Goal: Navigation & Orientation: Find specific page/section

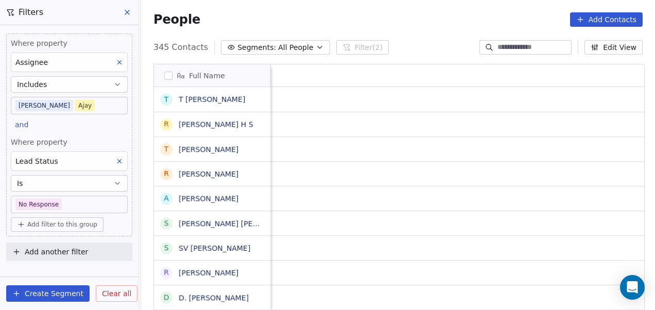
scroll to position [265, 508]
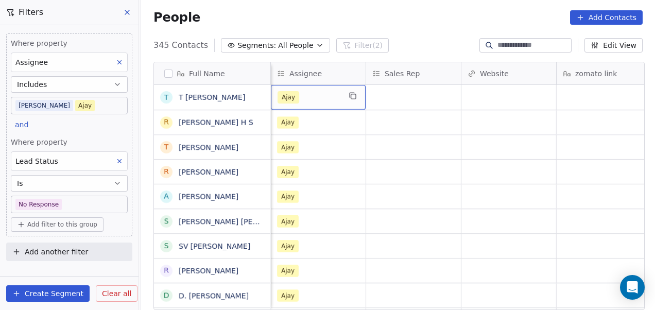
click at [307, 97] on div "Ajay" at bounding box center [309, 97] width 63 height 12
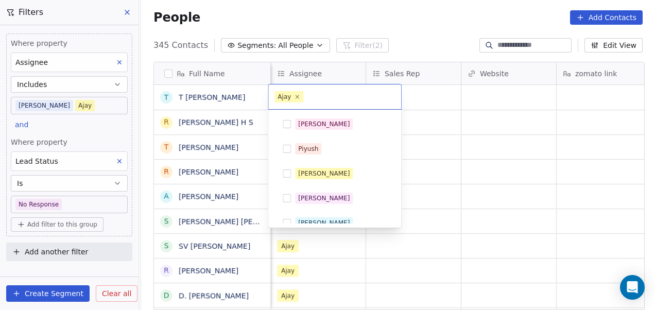
scroll to position [133, 0]
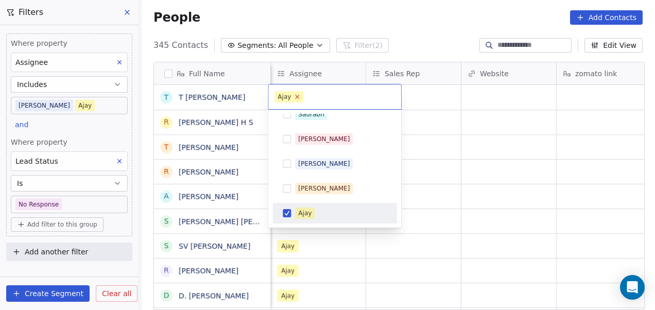
click at [297, 96] on icon at bounding box center [297, 96] width 7 height 7
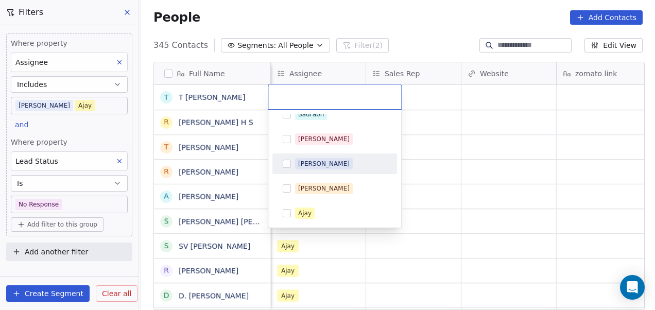
scroll to position [232, 0]
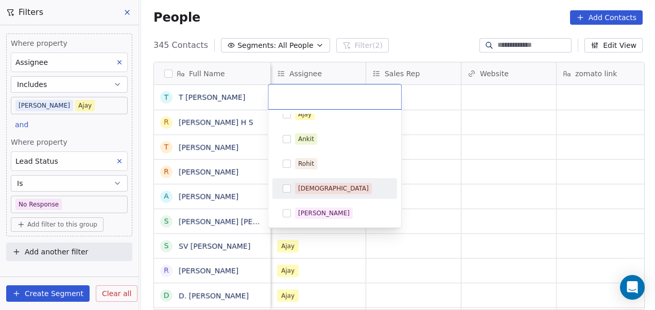
click at [316, 184] on div "[DEMOGRAPHIC_DATA]" at bounding box center [333, 188] width 71 height 9
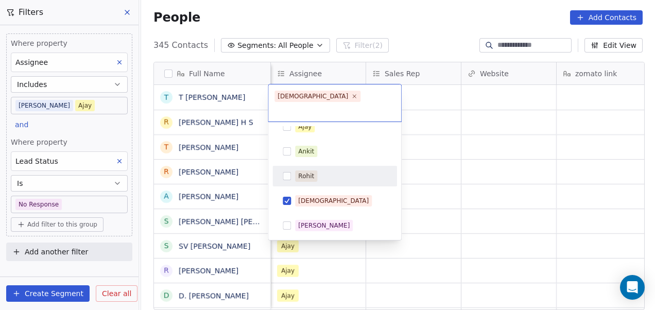
click at [469, 141] on html "On2Cook India Pvt. Ltd. Contacts People Marketing Workflows Campaigns Metrics &…" at bounding box center [327, 155] width 655 height 310
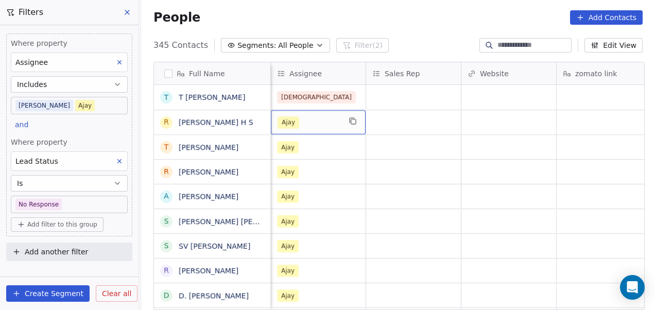
click at [336, 118] on div "Ajay" at bounding box center [309, 122] width 63 height 12
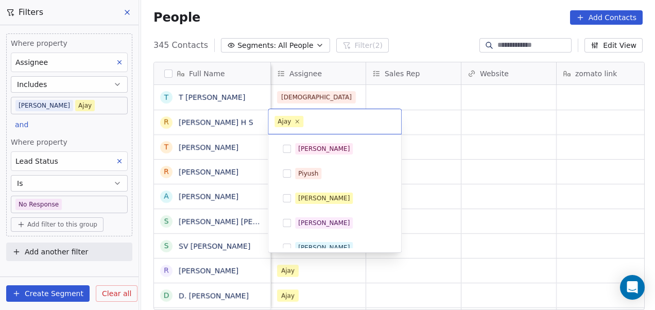
scroll to position [133, 0]
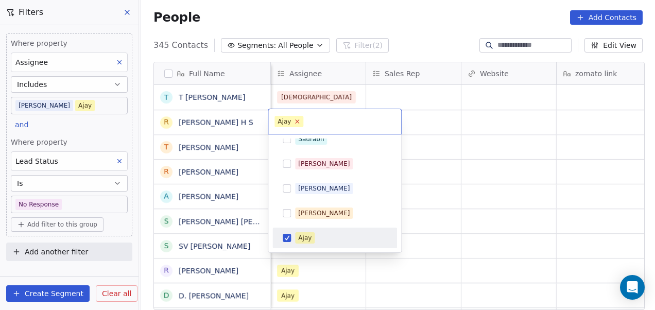
click at [296, 122] on icon at bounding box center [297, 121] width 7 height 7
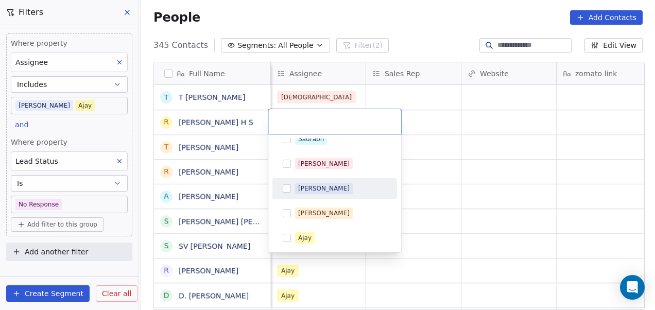
scroll to position [232, 0]
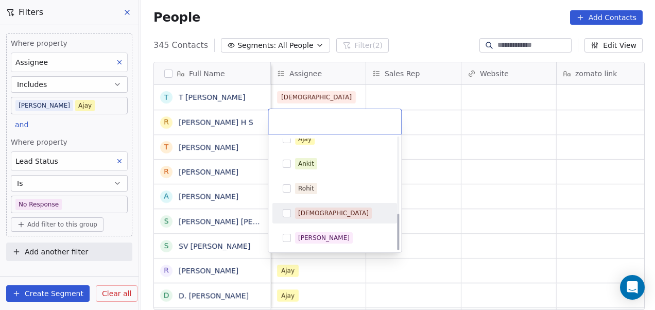
click at [325, 209] on div "[DEMOGRAPHIC_DATA]" at bounding box center [341, 213] width 92 height 11
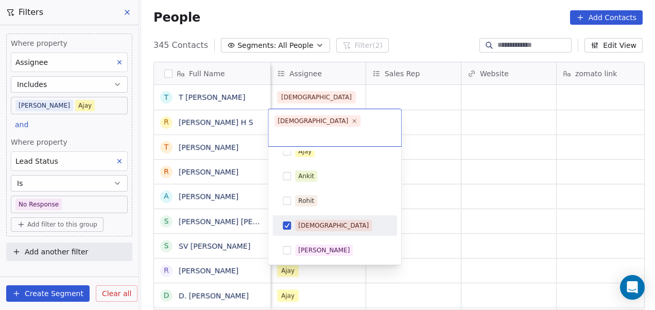
click at [448, 181] on html "On2Cook India Pvt. Ltd. Contacts People Marketing Workflows Campaigns Metrics &…" at bounding box center [327, 155] width 655 height 310
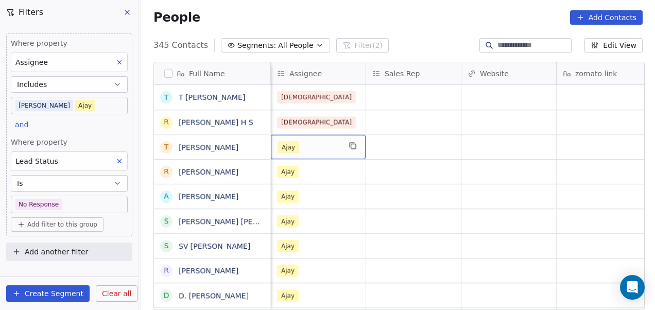
click at [308, 152] on div "Ajay" at bounding box center [309, 147] width 63 height 12
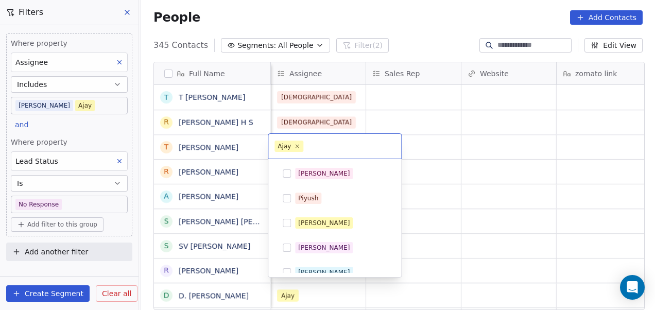
scroll to position [133, 0]
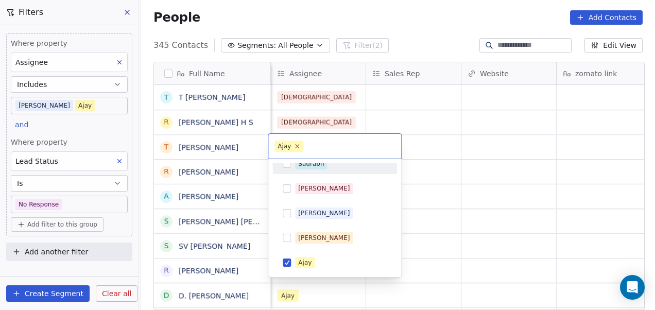
click at [299, 147] on icon at bounding box center [297, 146] width 7 height 7
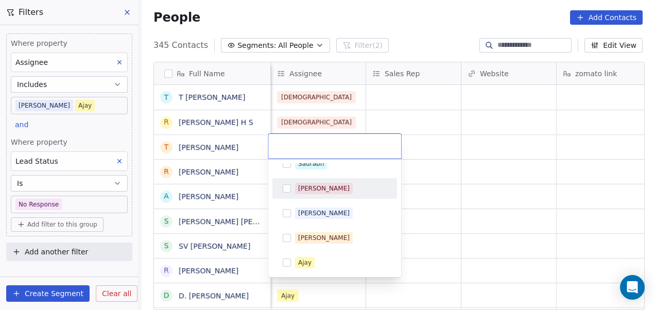
scroll to position [232, 0]
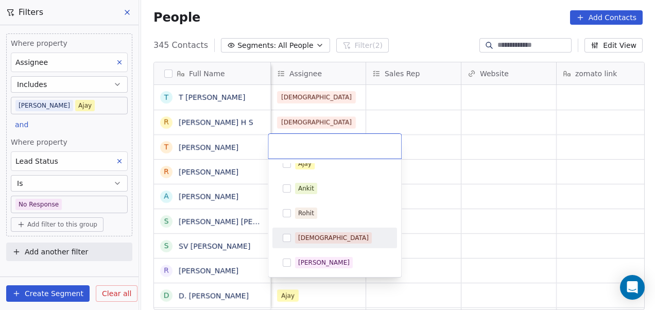
click at [326, 233] on div "[DEMOGRAPHIC_DATA]" at bounding box center [341, 237] width 92 height 11
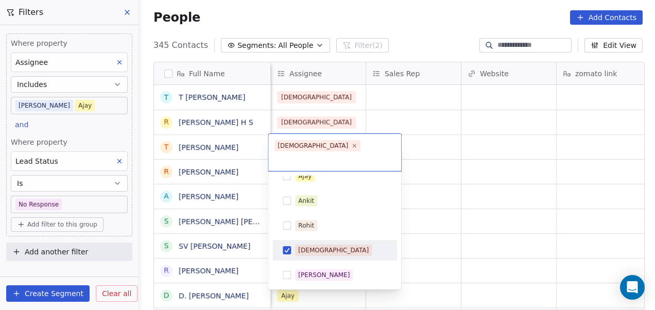
click at [467, 200] on html "On2Cook India Pvt. Ltd. Contacts People Marketing Workflows Campaigns Metrics &…" at bounding box center [327, 155] width 655 height 310
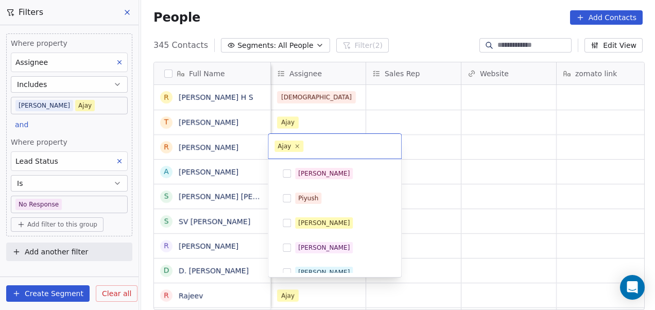
scroll to position [133, 0]
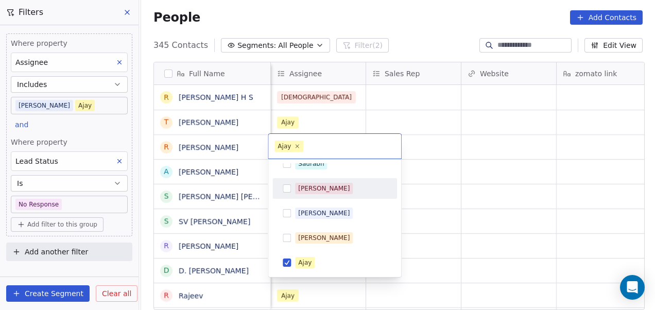
click at [477, 199] on html "On2Cook India Pvt. Ltd. Contacts People Marketing Workflows Campaigns Metrics &…" at bounding box center [327, 155] width 655 height 310
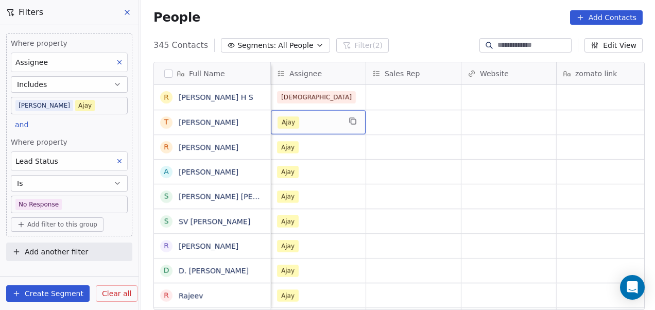
click at [317, 123] on div "Ajay" at bounding box center [309, 122] width 63 height 12
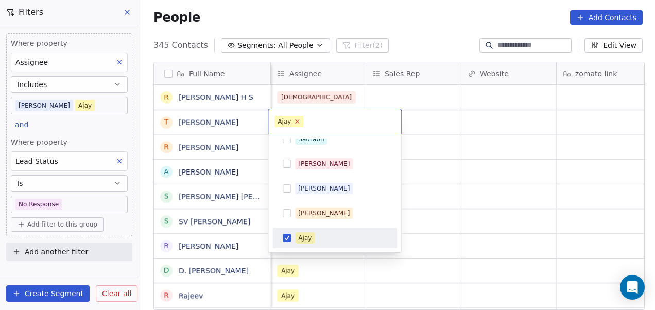
click at [299, 123] on icon at bounding box center [297, 121] width 7 height 7
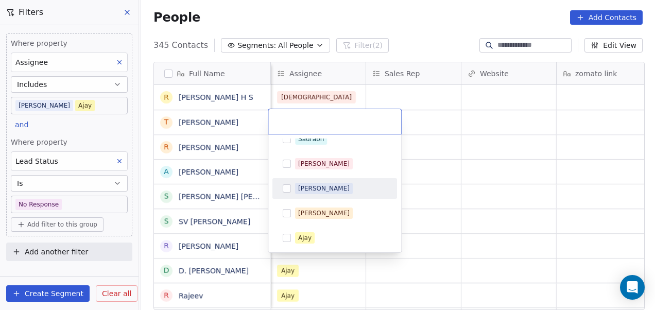
scroll to position [232, 0]
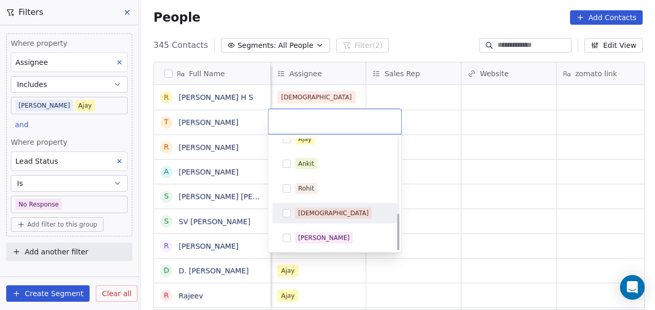
click at [324, 211] on div "[DEMOGRAPHIC_DATA]" at bounding box center [341, 213] width 92 height 11
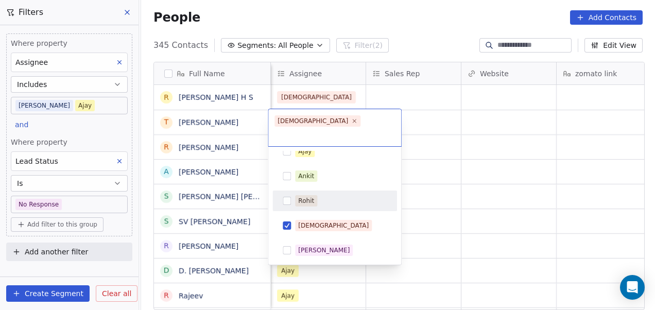
click at [478, 166] on html "On2Cook India Pvt. Ltd. Contacts People Marketing Workflows Campaigns Metrics &…" at bounding box center [327, 155] width 655 height 310
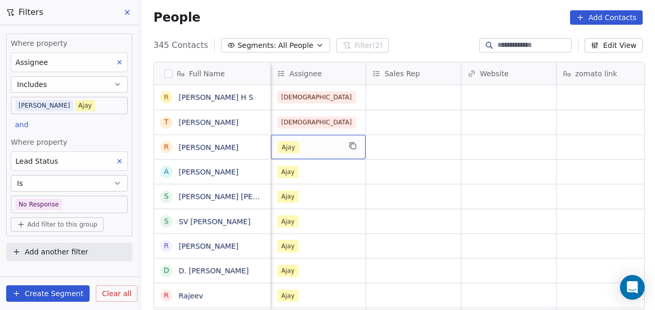
click at [323, 142] on div "Ajay" at bounding box center [309, 147] width 63 height 12
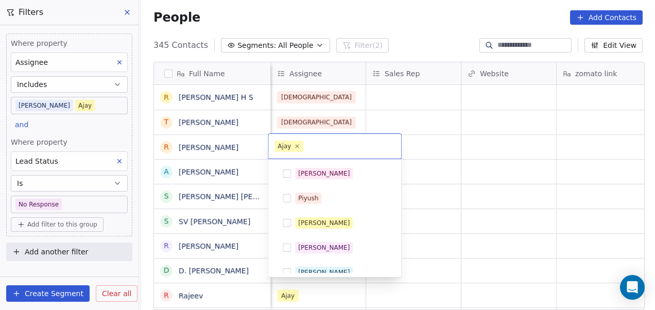
scroll to position [133, 0]
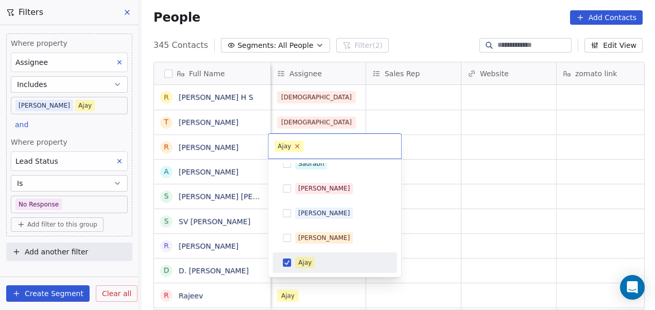
click at [296, 146] on icon at bounding box center [298, 147] width 4 height 4
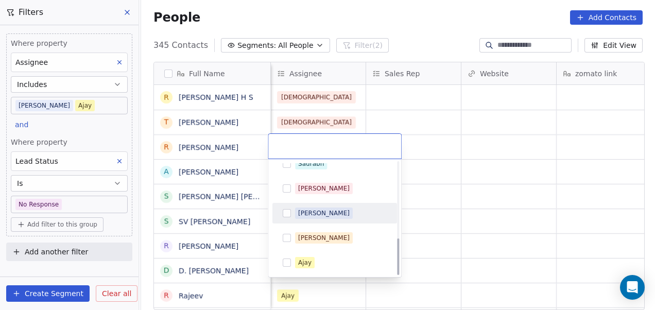
scroll to position [232, 0]
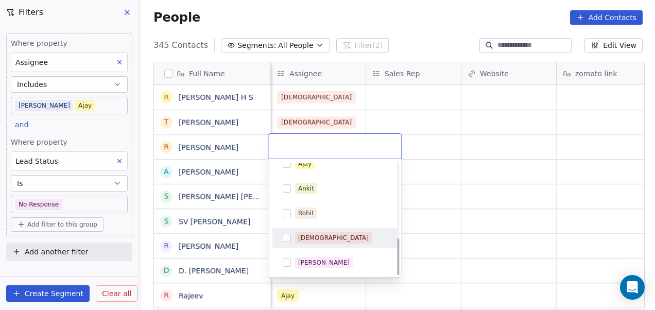
click at [322, 240] on span "[DEMOGRAPHIC_DATA]" at bounding box center [333, 237] width 77 height 11
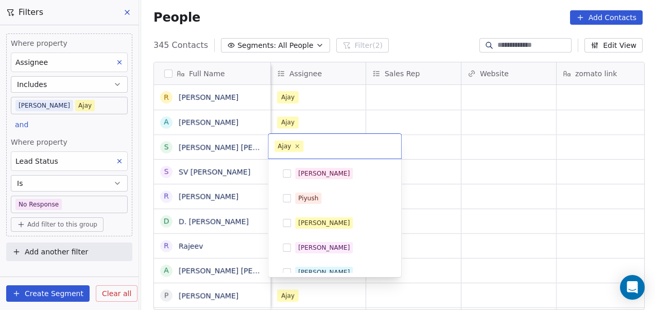
click at [450, 195] on html "On2Cook India Pvt. Ltd. Contacts People Marketing Workflows Campaigns Metrics &…" at bounding box center [327, 155] width 655 height 310
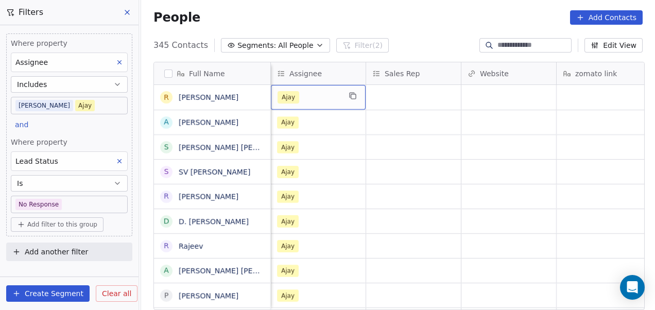
click at [312, 97] on div "Ajay" at bounding box center [309, 97] width 63 height 12
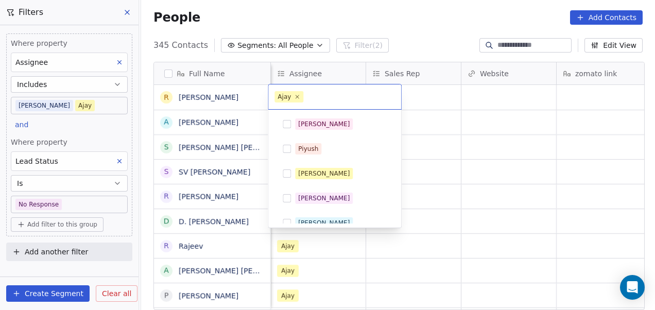
scroll to position [133, 0]
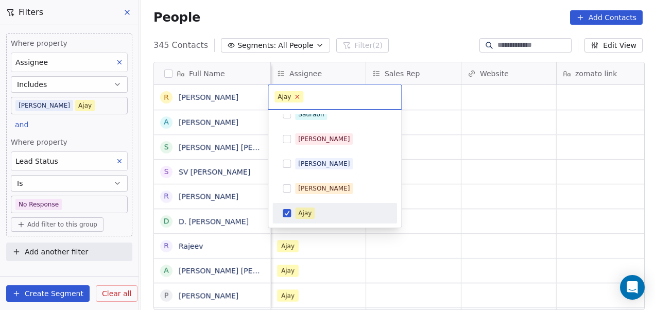
click at [296, 98] on icon at bounding box center [297, 96] width 7 height 7
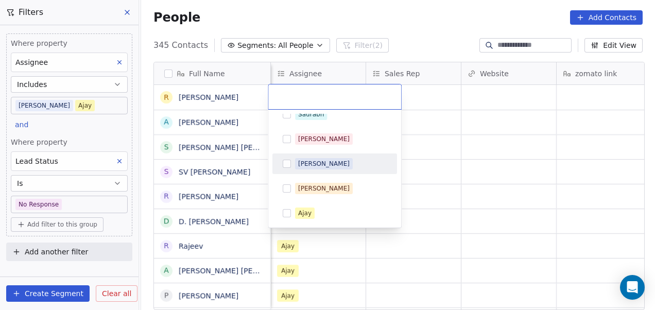
scroll to position [232, 0]
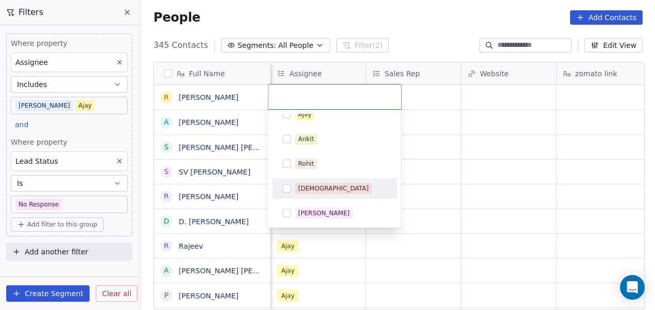
click at [324, 188] on div "[DEMOGRAPHIC_DATA]" at bounding box center [341, 188] width 92 height 11
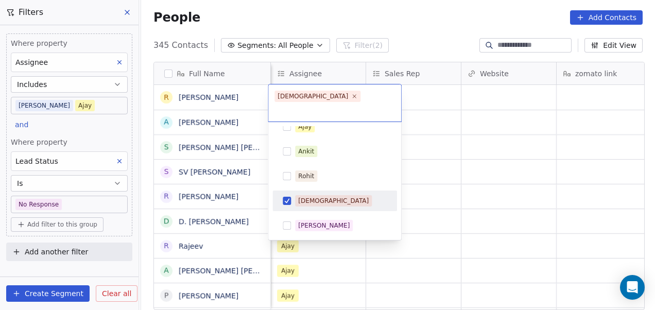
click at [489, 135] on html "On2Cook India Pvt. Ltd. Contacts People Marketing Workflows Campaigns Metrics &…" at bounding box center [327, 155] width 655 height 310
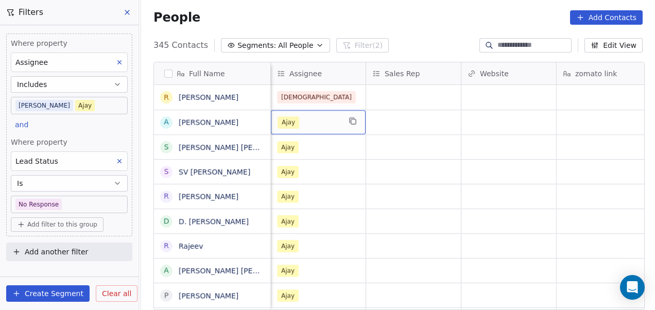
click at [316, 116] on div "Ajay" at bounding box center [309, 122] width 63 height 12
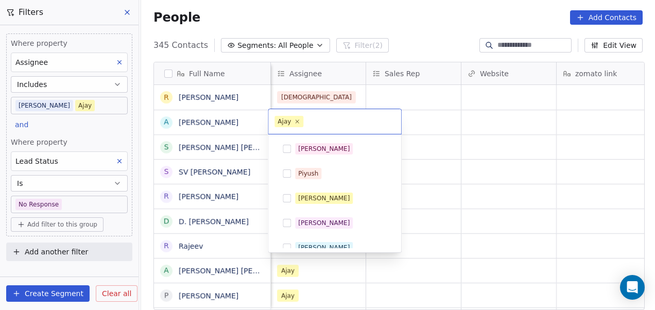
scroll to position [133, 0]
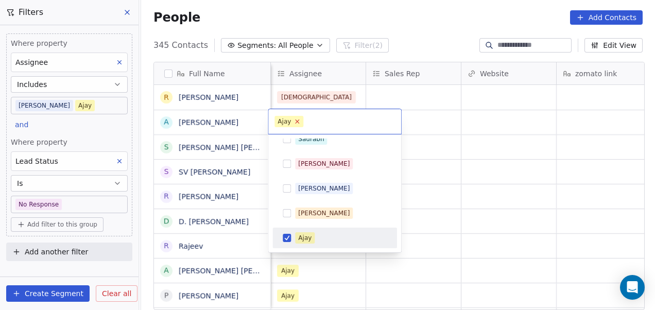
click at [296, 121] on icon at bounding box center [298, 122] width 4 height 4
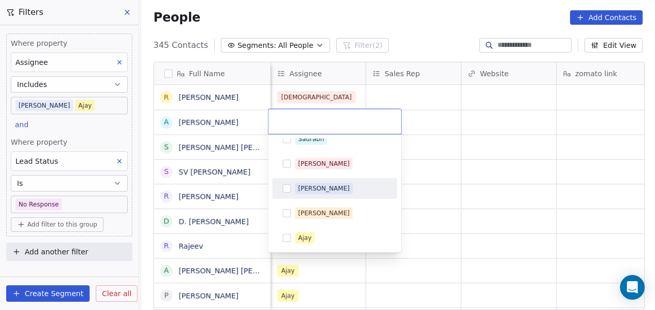
scroll to position [232, 0]
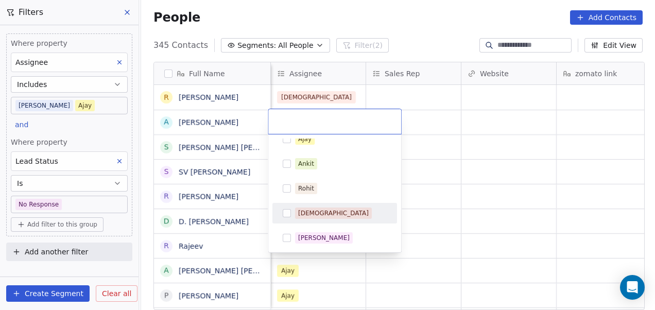
click at [323, 217] on div "[DEMOGRAPHIC_DATA]" at bounding box center [341, 213] width 92 height 11
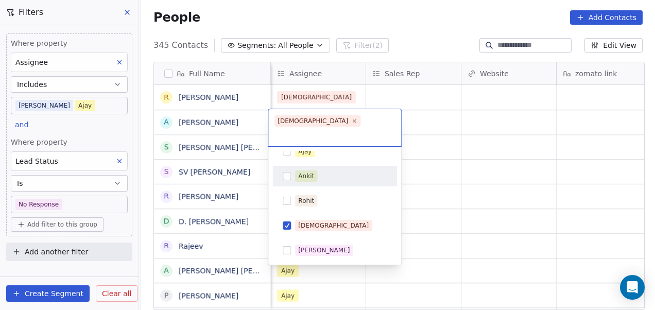
click at [470, 128] on html "On2Cook India Pvt. Ltd. Contacts People Marketing Workflows Campaigns Metrics &…" at bounding box center [327, 155] width 655 height 310
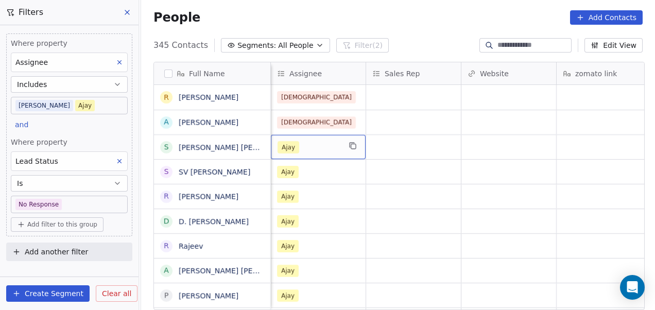
click at [309, 143] on div "Ajay" at bounding box center [309, 147] width 63 height 12
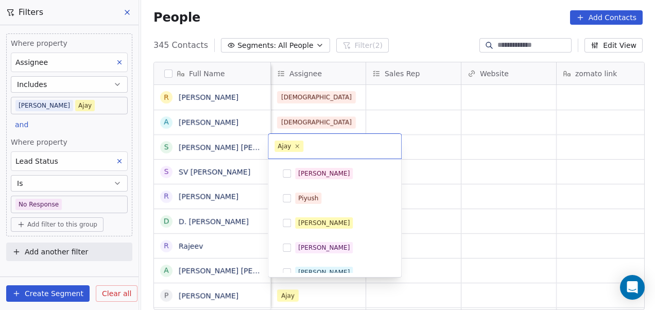
scroll to position [133, 0]
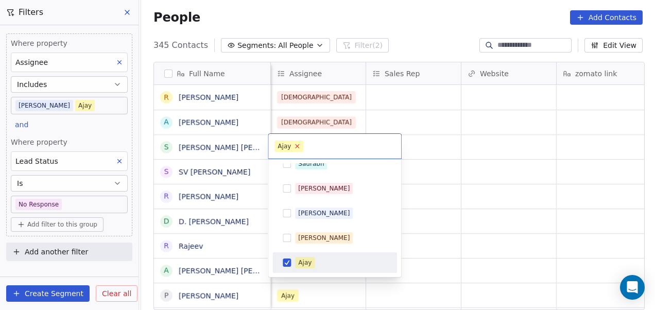
click at [296, 147] on icon at bounding box center [297, 146] width 7 height 7
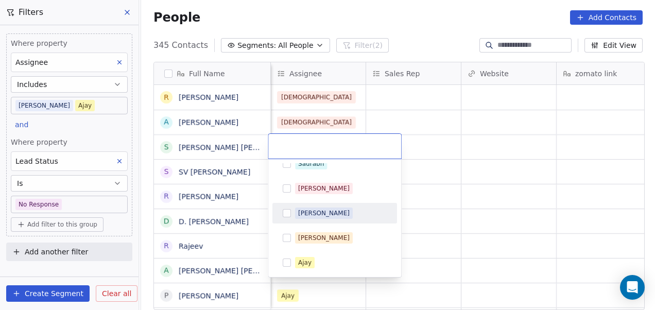
scroll to position [232, 0]
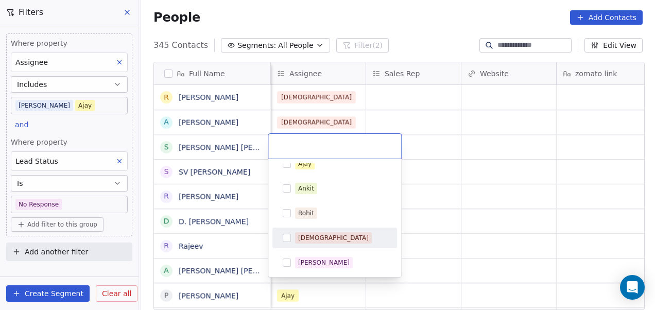
click at [332, 239] on div "[DEMOGRAPHIC_DATA]" at bounding box center [341, 237] width 92 height 11
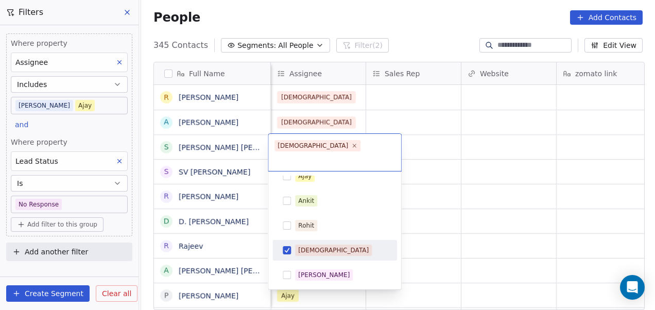
click at [513, 142] on html "On2Cook India Pvt. Ltd. Contacts People Marketing Workflows Campaigns Metrics &…" at bounding box center [327, 155] width 655 height 310
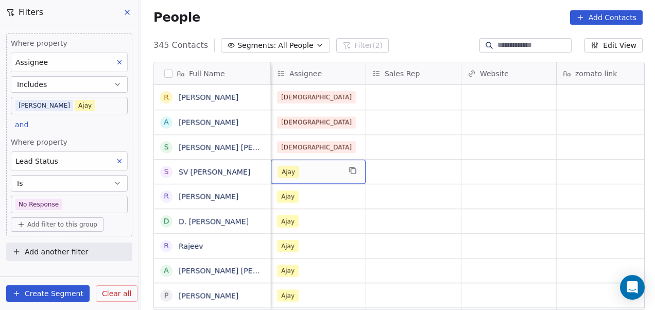
click at [314, 166] on div "Ajay" at bounding box center [309, 172] width 63 height 12
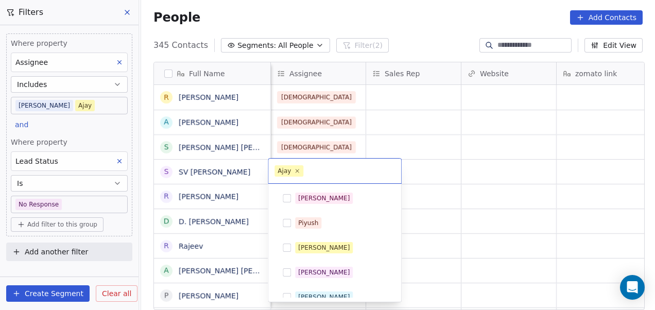
scroll to position [133, 0]
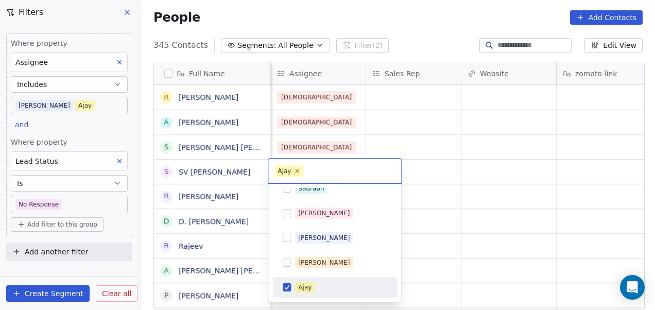
click at [299, 169] on icon at bounding box center [297, 170] width 7 height 7
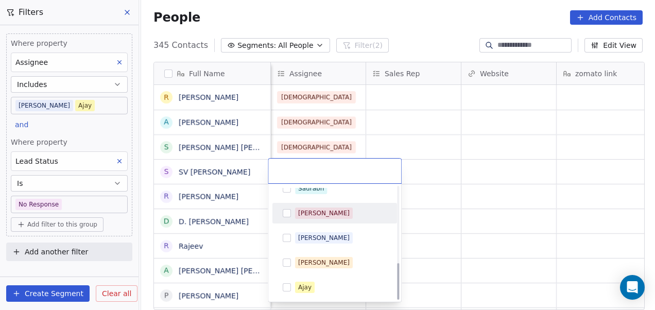
scroll to position [232, 0]
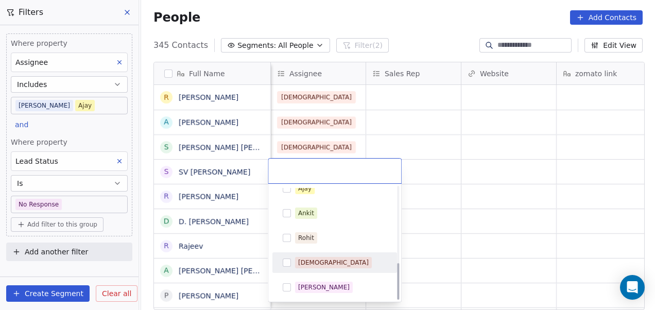
click at [328, 267] on div "[DEMOGRAPHIC_DATA]" at bounding box center [341, 262] width 92 height 11
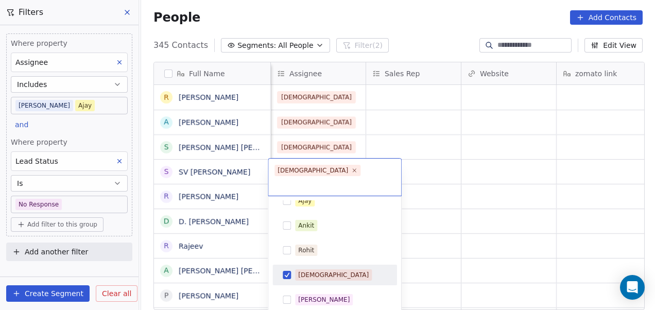
click at [465, 188] on html "On2Cook India Pvt. Ltd. Contacts People Marketing Workflows Campaigns Metrics &…" at bounding box center [327, 155] width 655 height 310
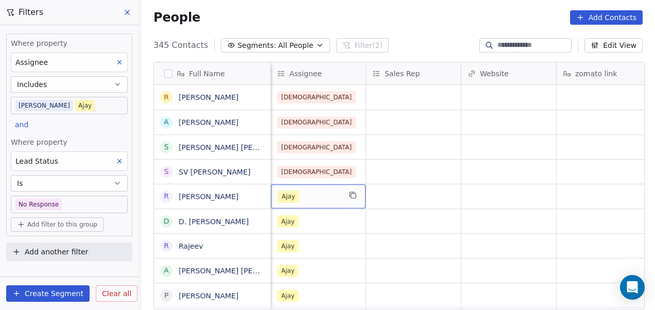
click at [313, 189] on div "Ajay" at bounding box center [318, 196] width 95 height 24
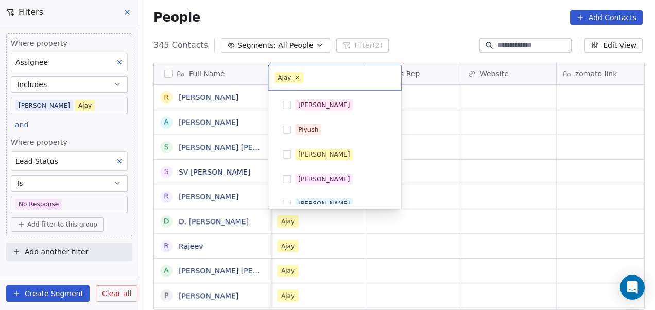
scroll to position [133, 0]
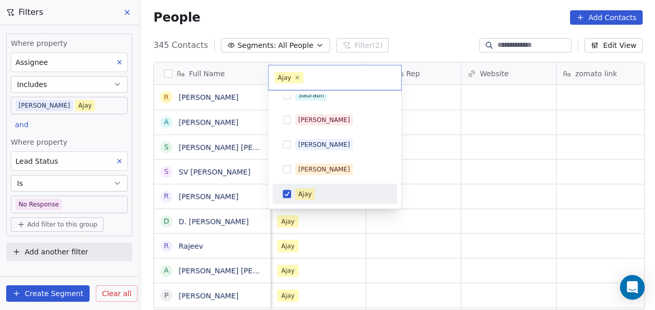
click at [329, 191] on div "Ajay" at bounding box center [341, 194] width 92 height 11
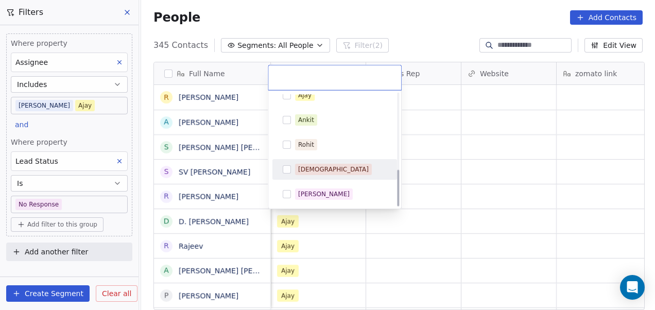
click at [329, 169] on div "[DEMOGRAPHIC_DATA]" at bounding box center [341, 169] width 92 height 11
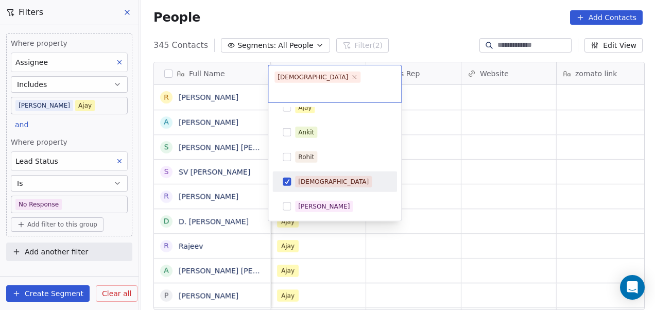
click at [451, 199] on html "On2Cook India Pvt. Ltd. Contacts People Marketing Workflows Campaigns Metrics &…" at bounding box center [327, 155] width 655 height 310
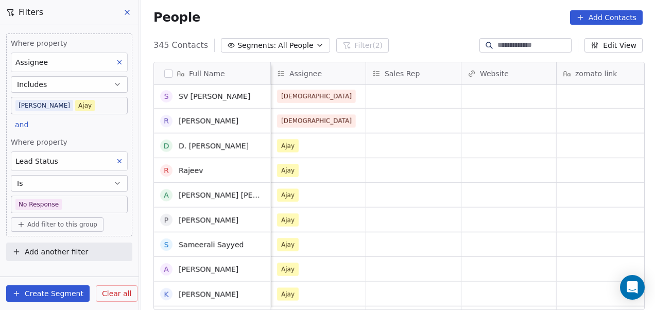
scroll to position [76, 0]
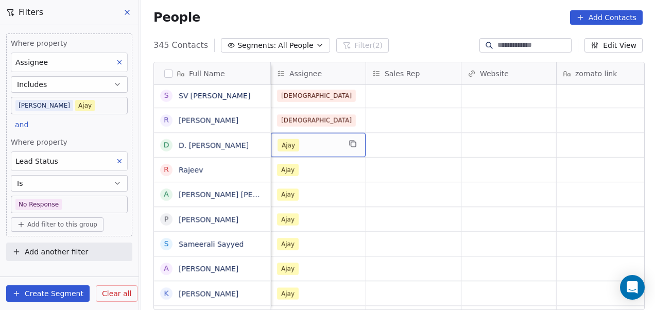
click at [328, 145] on div "Ajay" at bounding box center [309, 145] width 63 height 12
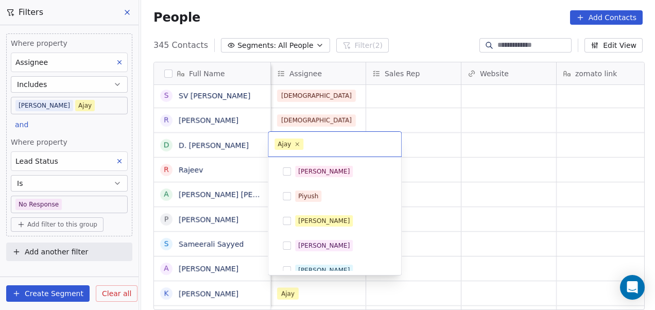
scroll to position [133, 0]
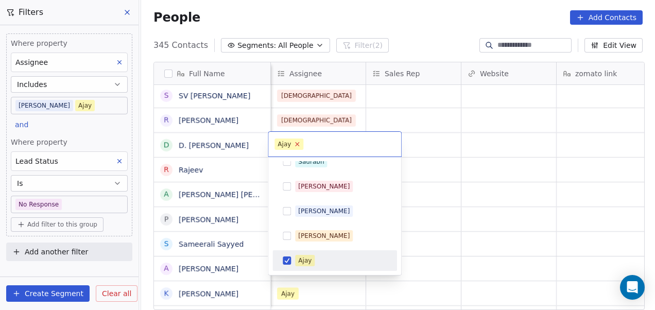
click at [298, 142] on icon at bounding box center [297, 144] width 7 height 7
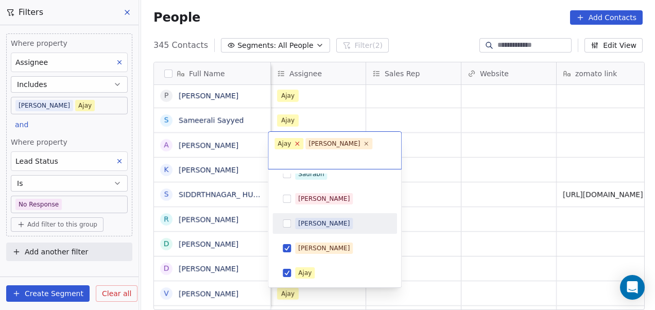
click at [295, 142] on icon at bounding box center [297, 143] width 7 height 7
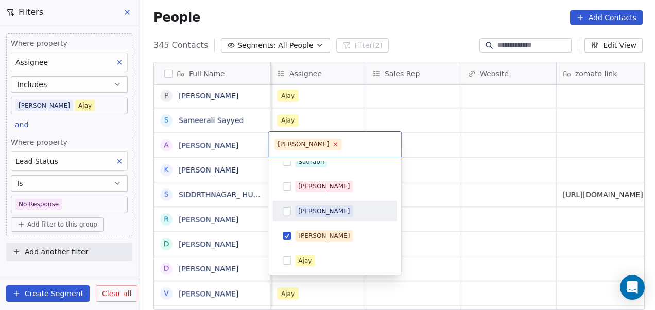
click at [332, 144] on icon at bounding box center [335, 144] width 7 height 7
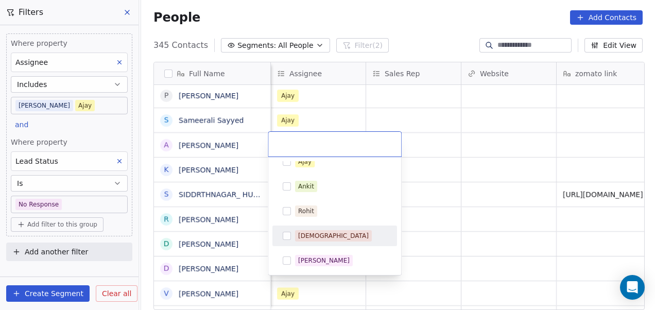
click at [313, 237] on div "[DEMOGRAPHIC_DATA]" at bounding box center [333, 235] width 71 height 9
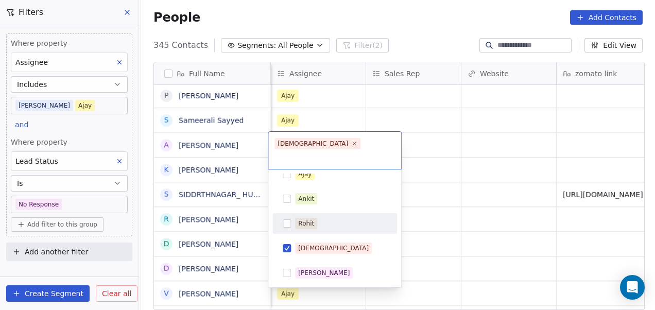
click at [474, 189] on html "On2Cook India Pvt. Ltd. Contacts People Marketing Workflows Campaigns Metrics &…" at bounding box center [327, 155] width 655 height 310
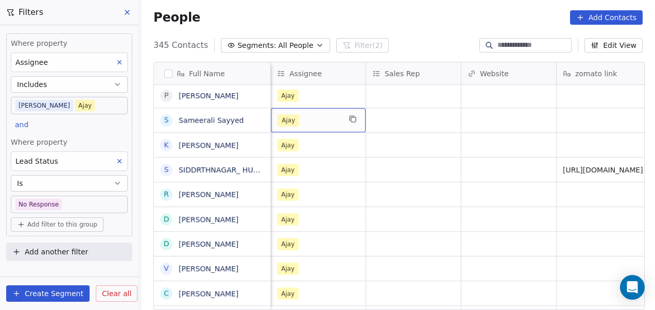
scroll to position [74, 0]
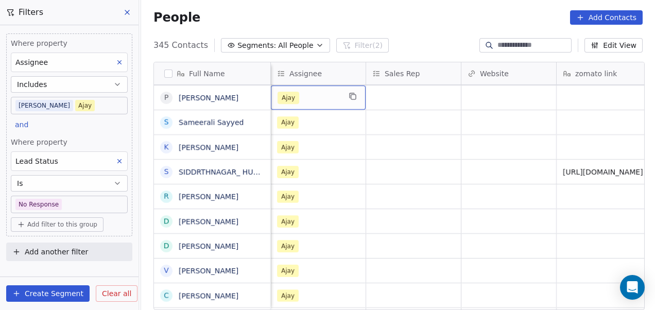
click at [311, 94] on div "Ajay" at bounding box center [309, 98] width 63 height 12
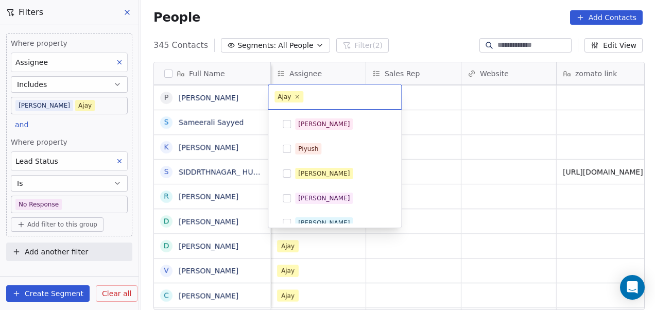
scroll to position [133, 0]
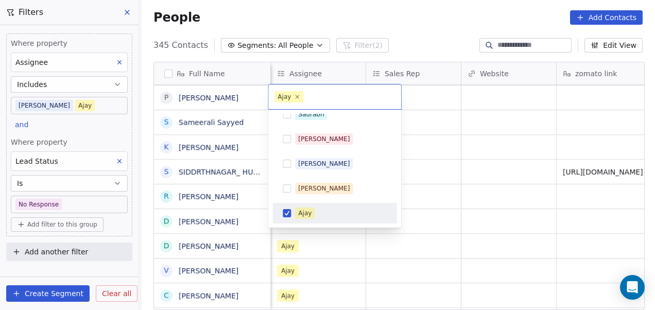
click at [297, 95] on icon at bounding box center [297, 97] width 6 height 6
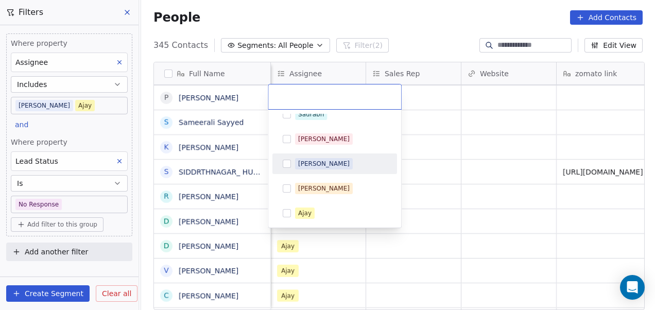
scroll to position [232, 0]
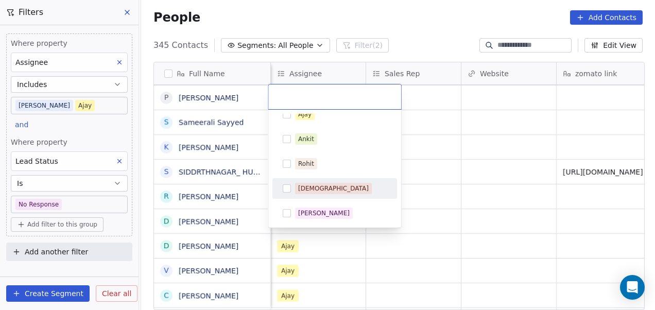
click at [318, 183] on span "[DEMOGRAPHIC_DATA]" at bounding box center [333, 188] width 77 height 11
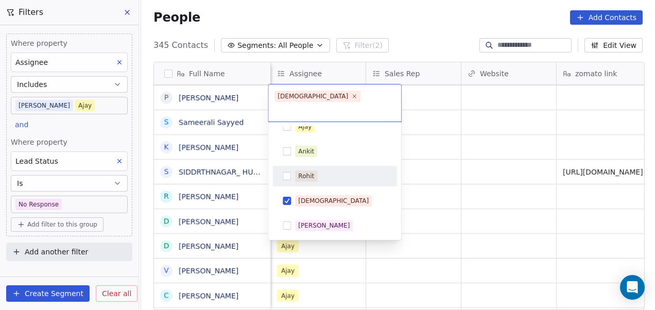
click at [460, 157] on html "On2Cook India Pvt. Ltd. Contacts People Marketing Workflows Campaigns Metrics &…" at bounding box center [327, 155] width 655 height 310
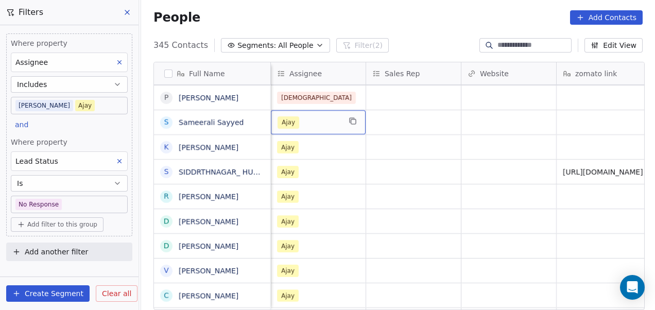
click at [317, 121] on div "Ajay" at bounding box center [309, 122] width 63 height 12
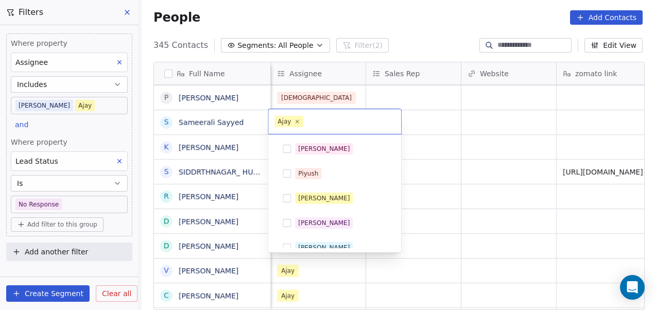
scroll to position [133, 0]
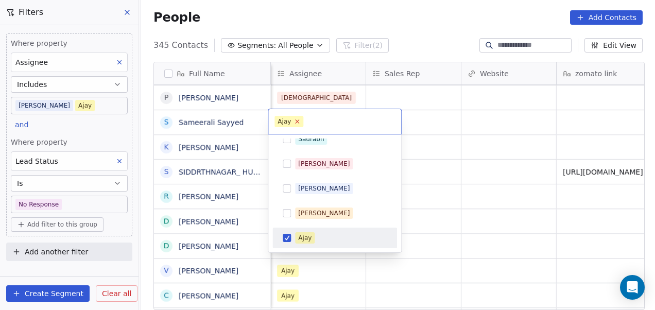
click at [296, 120] on icon at bounding box center [297, 121] width 7 height 7
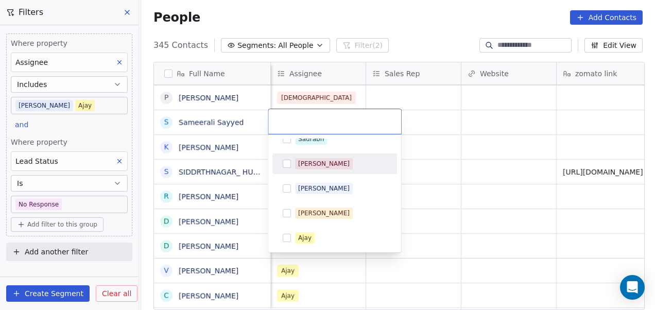
scroll to position [232, 0]
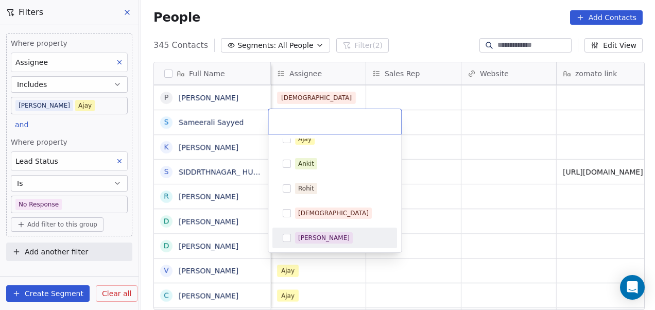
click at [315, 241] on div "[PERSON_NAME]" at bounding box center [324, 237] width 52 height 9
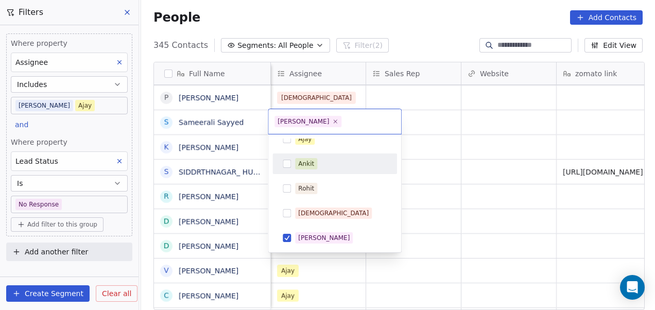
click at [431, 154] on html "On2Cook India Pvt. Ltd. Contacts People Marketing Workflows Campaigns Metrics &…" at bounding box center [327, 155] width 655 height 310
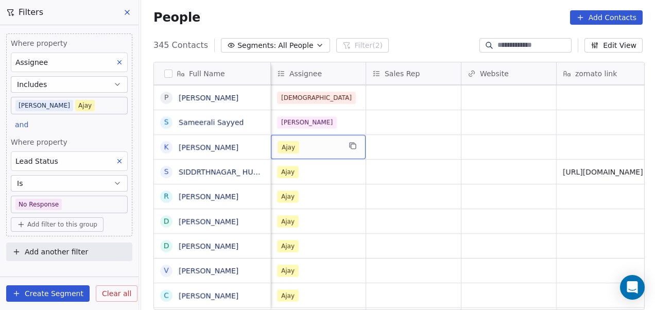
click at [315, 145] on div "Ajay" at bounding box center [309, 147] width 63 height 12
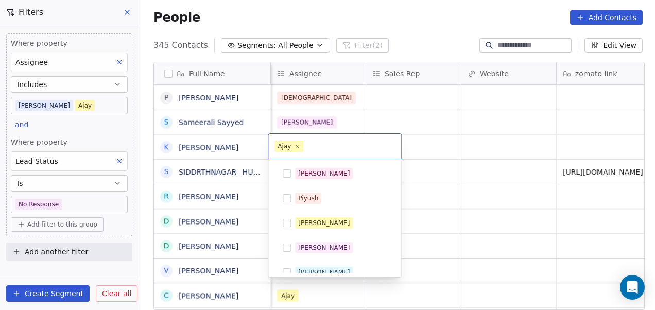
scroll to position [133, 0]
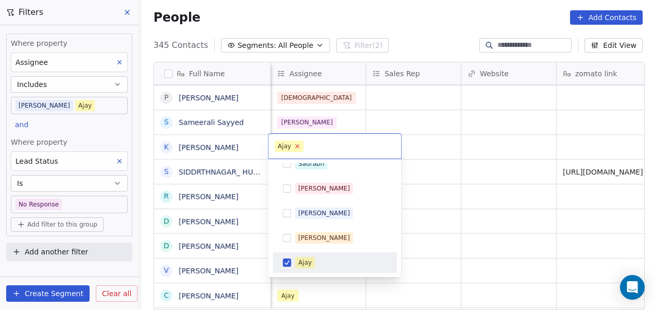
click at [295, 143] on icon at bounding box center [297, 146] width 7 height 7
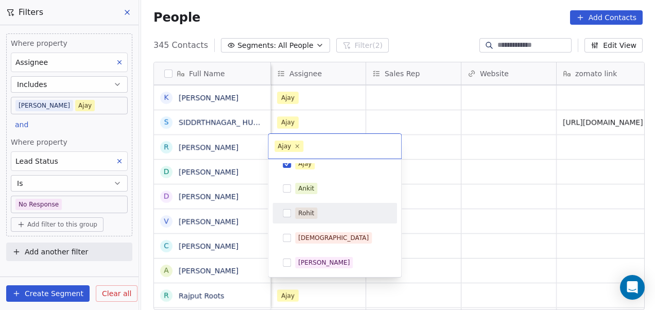
scroll to position [209, 0]
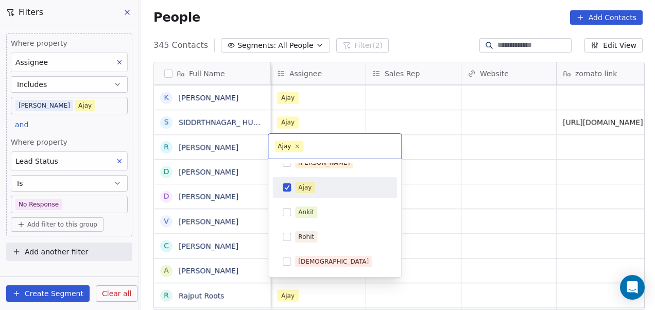
click at [322, 187] on div "Ajay" at bounding box center [341, 187] width 92 height 11
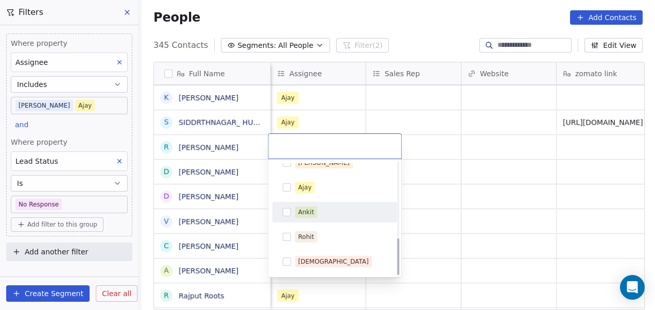
scroll to position [232, 0]
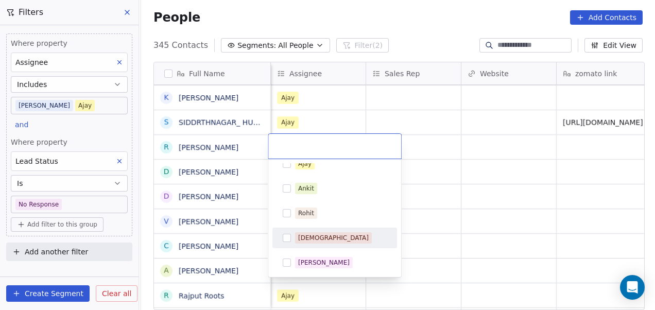
click at [320, 239] on span "[DEMOGRAPHIC_DATA]" at bounding box center [333, 237] width 77 height 11
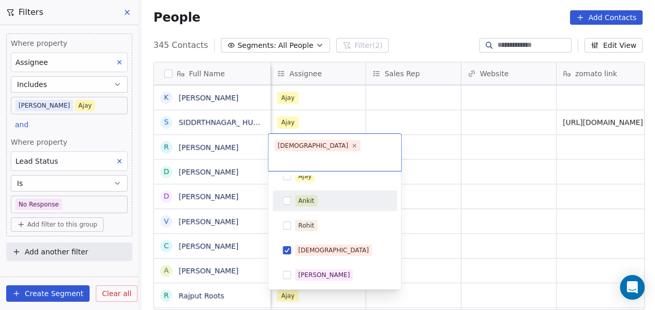
click at [448, 135] on html "On2Cook India Pvt. Ltd. Contacts People Marketing Workflows Campaigns Metrics &…" at bounding box center [327, 155] width 655 height 310
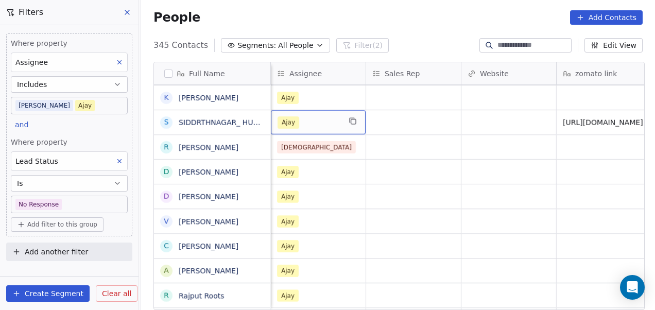
click at [330, 120] on div "Ajay" at bounding box center [309, 122] width 63 height 12
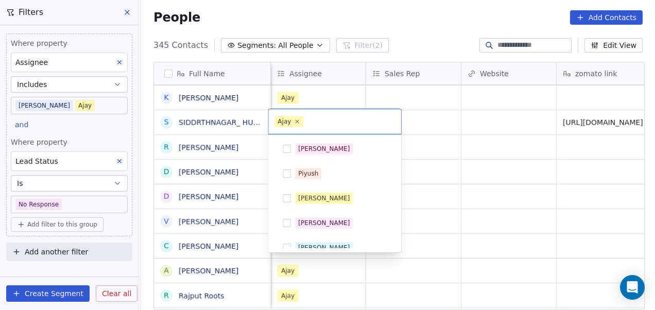
scroll to position [133, 0]
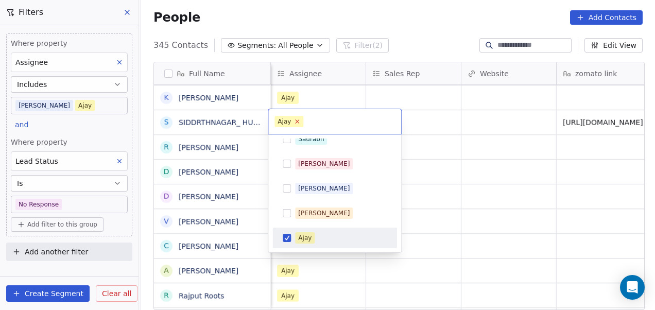
click at [296, 123] on icon at bounding box center [298, 122] width 4 height 4
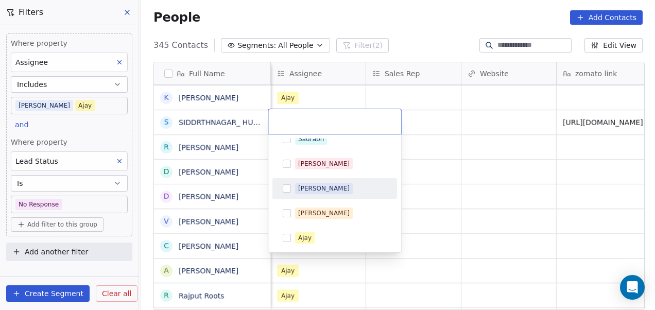
scroll to position [232, 0]
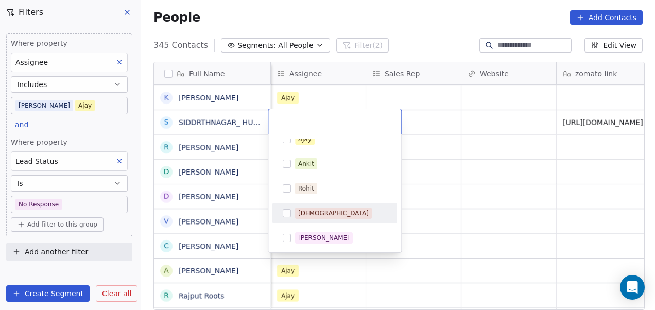
click at [330, 214] on div "[DEMOGRAPHIC_DATA]" at bounding box center [341, 213] width 92 height 11
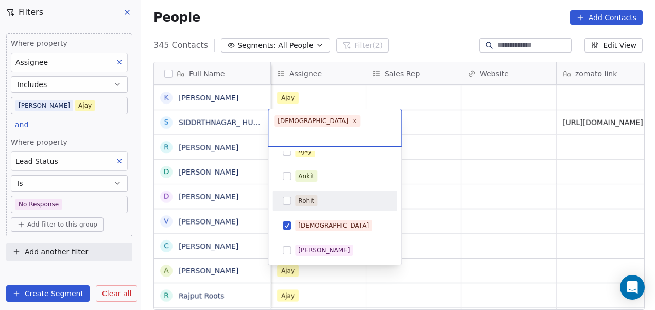
click at [442, 178] on html "On2Cook India Pvt. Ltd. Contacts People Marketing Workflows Campaigns Metrics &…" at bounding box center [327, 155] width 655 height 310
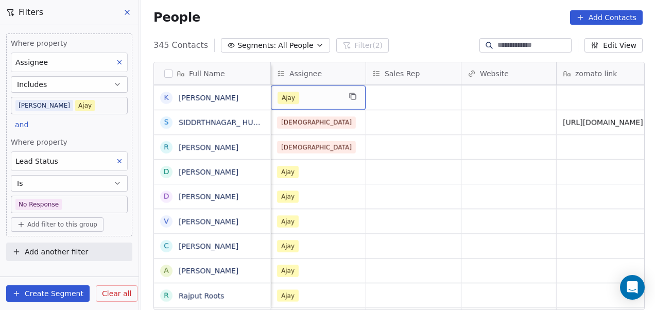
click at [303, 96] on div "Ajay" at bounding box center [309, 98] width 63 height 12
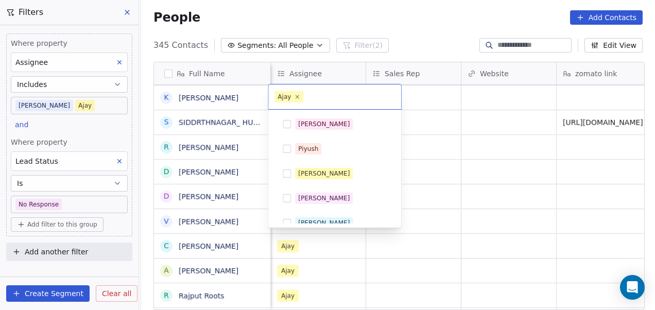
scroll to position [133, 0]
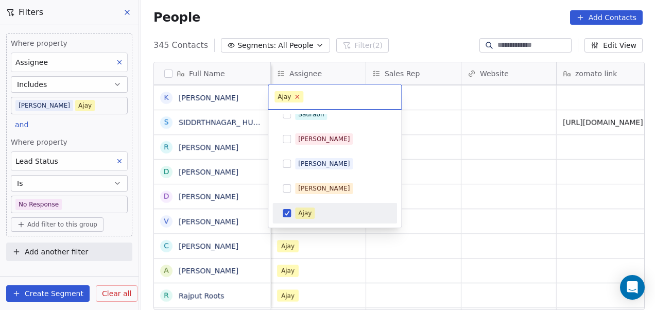
click at [296, 94] on icon at bounding box center [297, 96] width 7 height 7
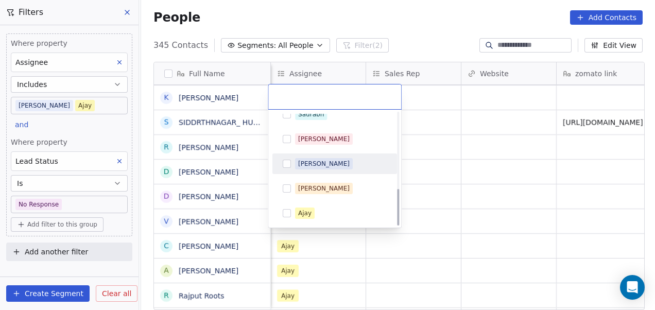
scroll to position [232, 0]
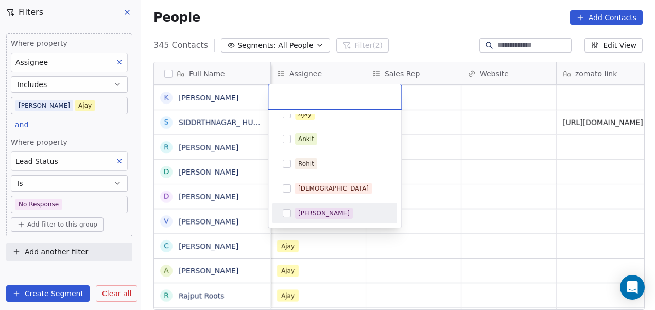
click at [316, 209] on div "[PERSON_NAME]" at bounding box center [324, 213] width 52 height 9
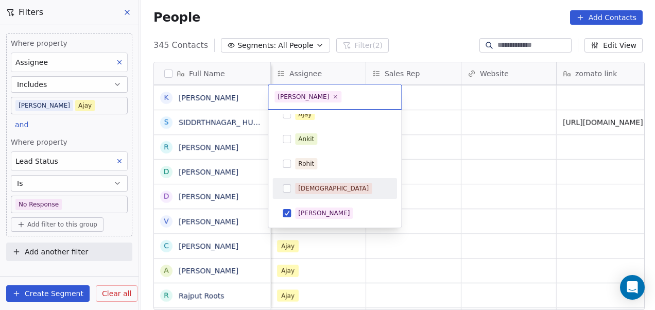
click at [441, 160] on html "On2Cook India Pvt. Ltd. Contacts People Marketing Workflows Campaigns Metrics &…" at bounding box center [327, 155] width 655 height 310
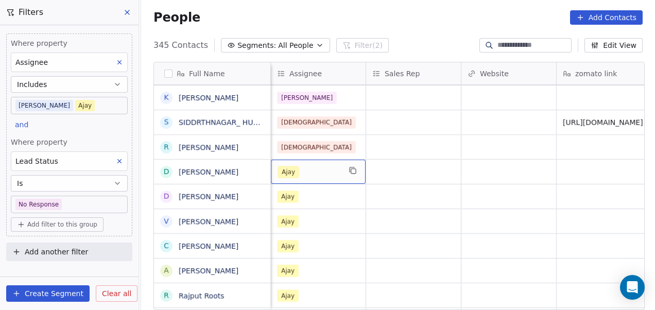
click at [318, 169] on div "Ajay" at bounding box center [309, 172] width 63 height 12
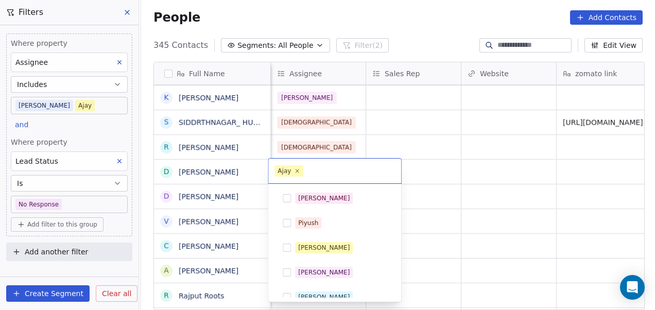
scroll to position [133, 0]
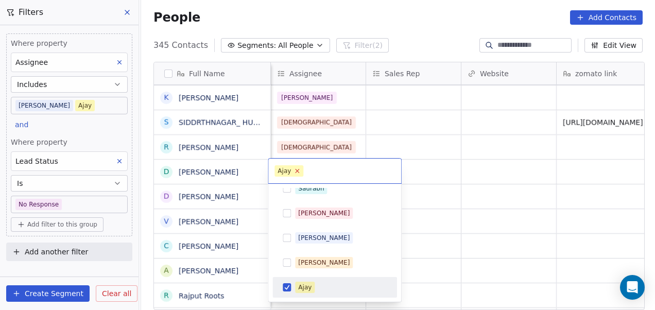
click at [297, 170] on icon at bounding box center [298, 171] width 4 height 4
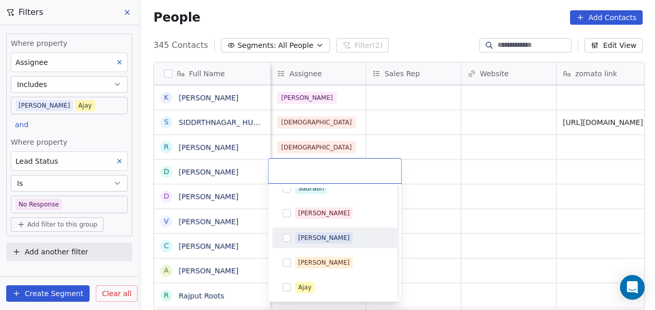
scroll to position [232, 0]
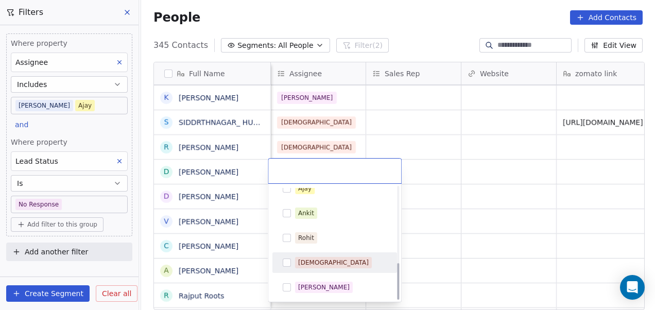
click at [323, 265] on div "[DEMOGRAPHIC_DATA]" at bounding box center [341, 262] width 92 height 11
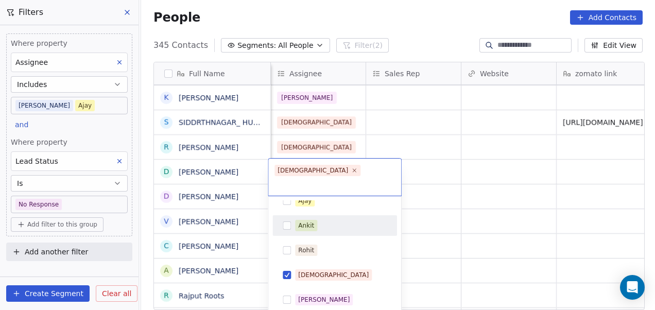
click at [470, 188] on html "On2Cook India Pvt. Ltd. Contacts People Marketing Workflows Campaigns Metrics &…" at bounding box center [327, 155] width 655 height 310
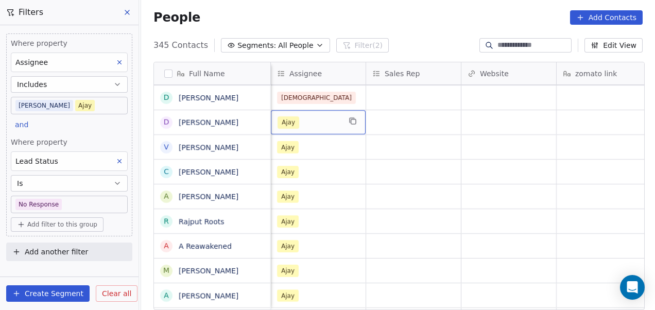
click at [305, 122] on div "Ajay" at bounding box center [309, 122] width 63 height 12
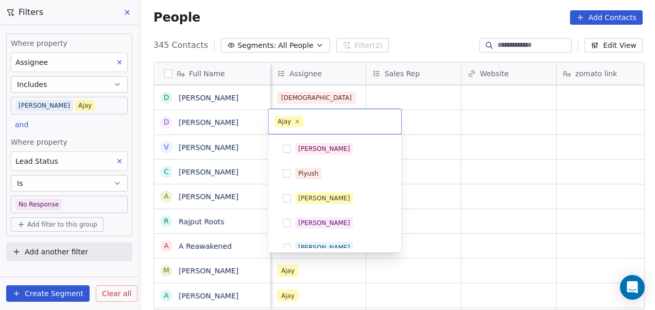
scroll to position [133, 0]
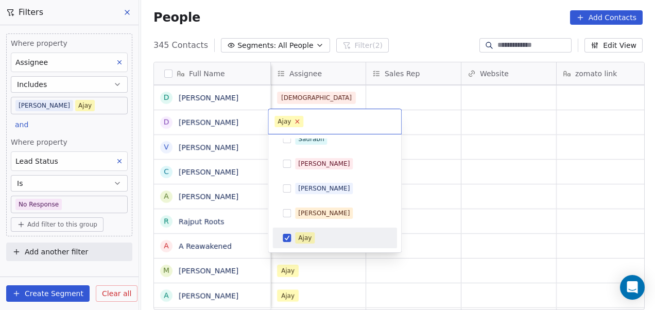
click at [298, 120] on icon at bounding box center [297, 121] width 7 height 7
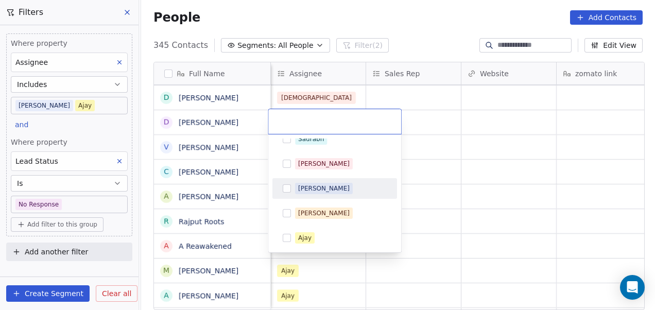
scroll to position [232, 0]
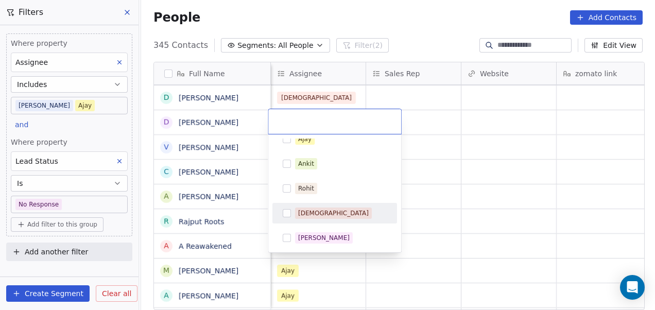
click at [330, 212] on div "[DEMOGRAPHIC_DATA]" at bounding box center [341, 213] width 92 height 11
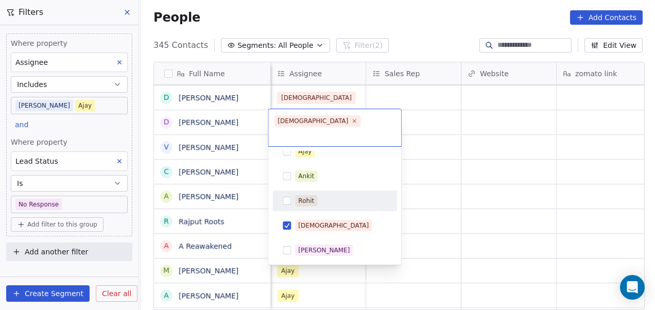
click at [488, 147] on html "On2Cook India Pvt. Ltd. Contacts People Marketing Workflows Campaigns Metrics &…" at bounding box center [327, 155] width 655 height 310
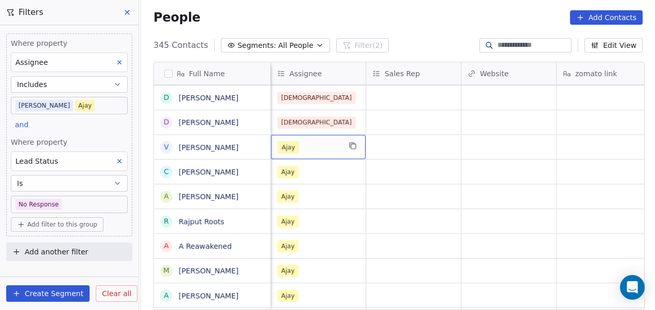
click at [307, 141] on div "Ajay" at bounding box center [309, 147] width 63 height 12
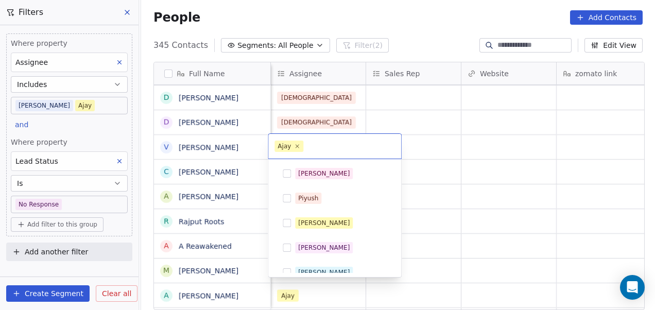
scroll to position [133, 0]
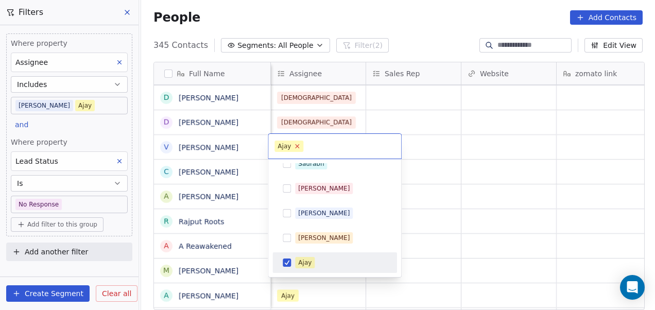
click at [296, 144] on icon at bounding box center [297, 146] width 7 height 7
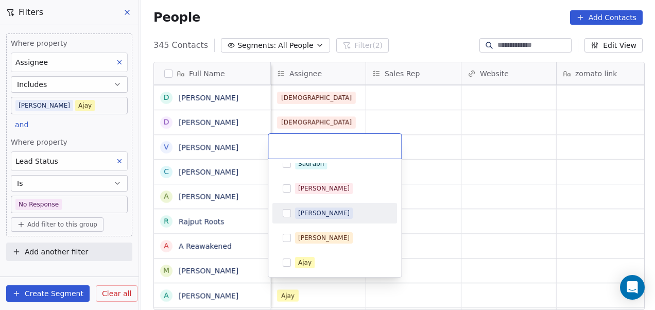
scroll to position [232, 0]
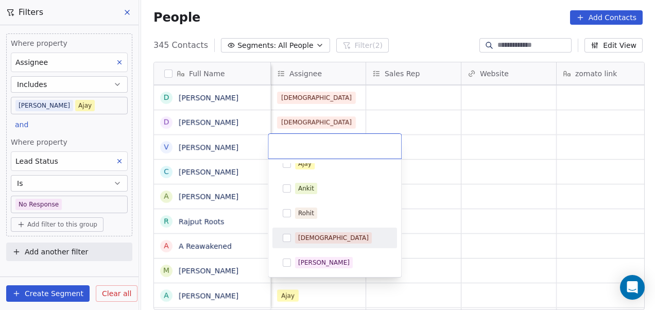
click at [332, 236] on div "[DEMOGRAPHIC_DATA]" at bounding box center [341, 237] width 92 height 11
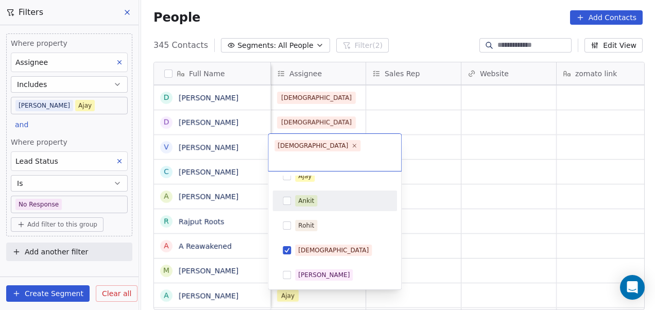
click at [456, 169] on html "On2Cook India Pvt. Ltd. Contacts People Marketing Workflows Campaigns Metrics &…" at bounding box center [327, 155] width 655 height 310
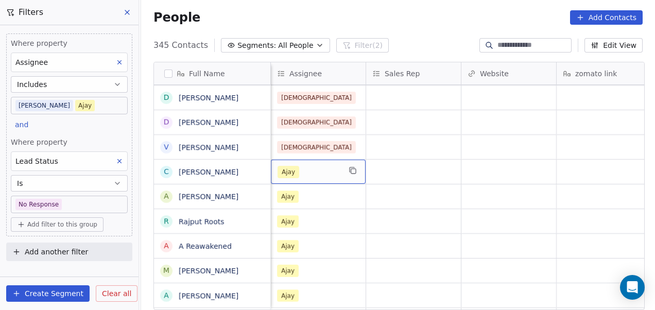
click at [302, 167] on div "Ajay" at bounding box center [309, 172] width 63 height 12
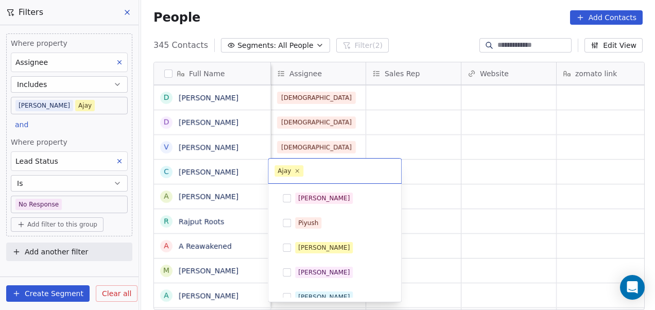
scroll to position [133, 0]
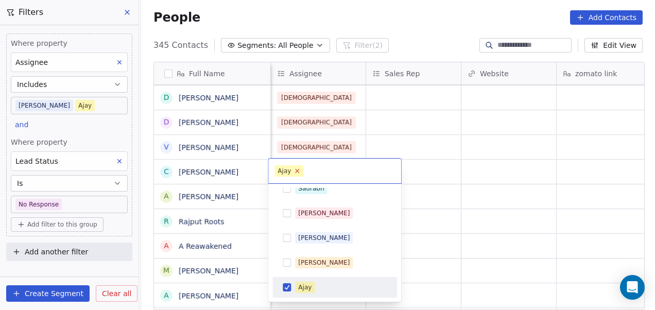
click at [295, 170] on icon at bounding box center [297, 170] width 7 height 7
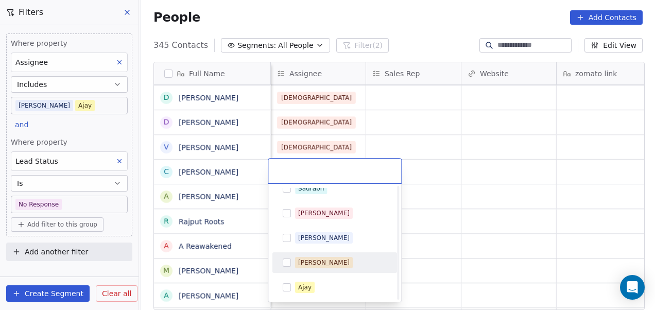
scroll to position [232, 0]
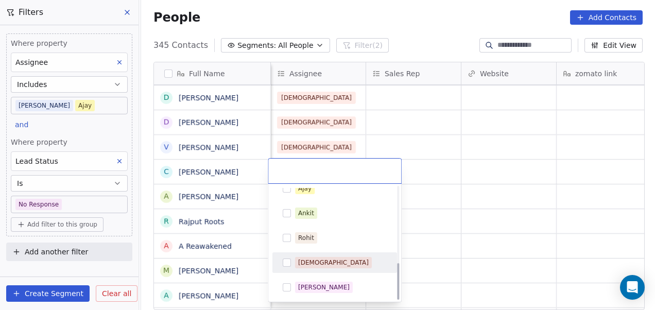
click at [341, 264] on div "[DEMOGRAPHIC_DATA]" at bounding box center [341, 262] width 92 height 11
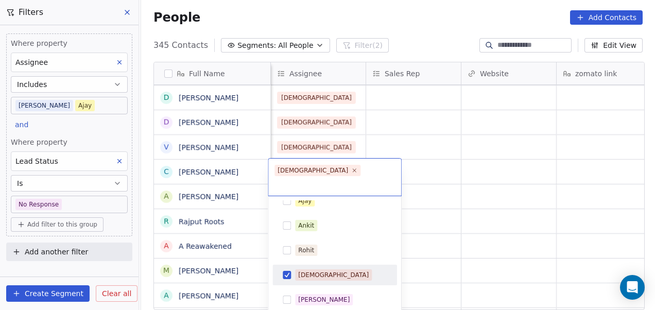
click at [422, 223] on html "On2Cook India Pvt. Ltd. Contacts People Marketing Workflows Campaigns Metrics &…" at bounding box center [327, 155] width 655 height 310
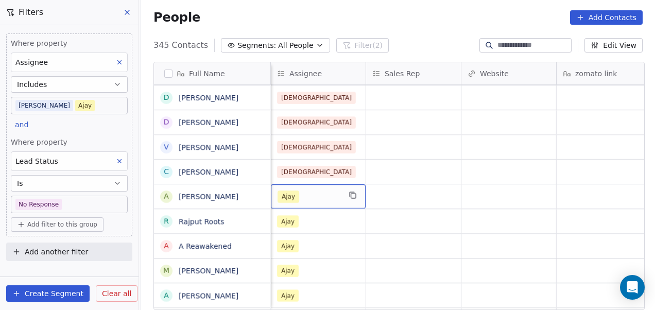
click at [297, 189] on div "Ajay" at bounding box center [318, 196] width 95 height 24
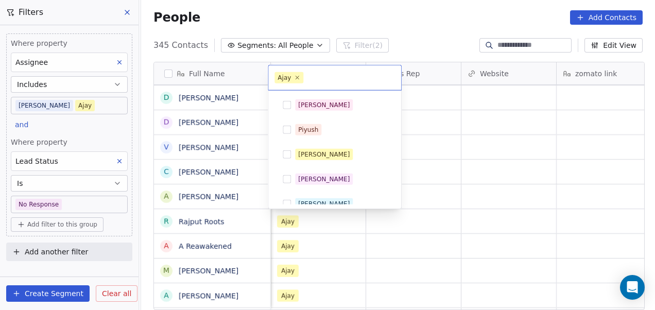
scroll to position [133, 0]
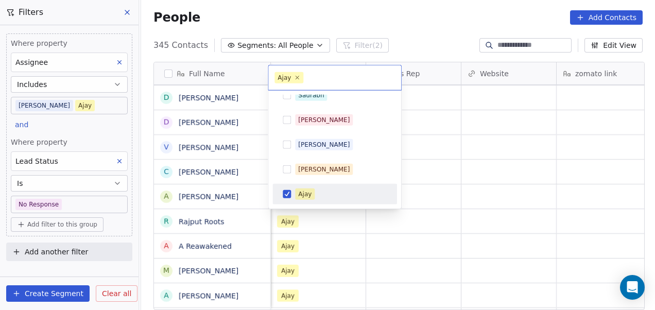
click at [308, 191] on div "Ajay" at bounding box center [304, 194] width 13 height 9
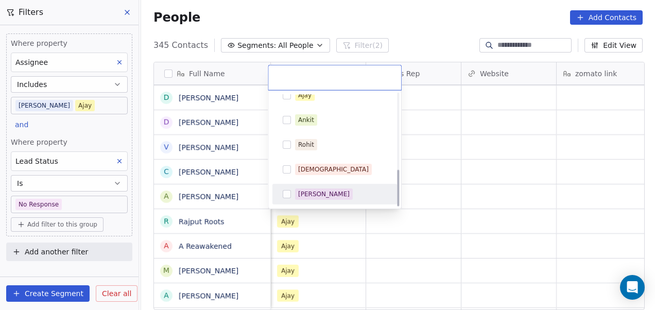
click at [330, 195] on span "[PERSON_NAME]" at bounding box center [324, 194] width 58 height 11
click at [342, 242] on html "On2Cook India Pvt. Ltd. Contacts People Marketing Workflows Campaigns Metrics &…" at bounding box center [327, 155] width 655 height 310
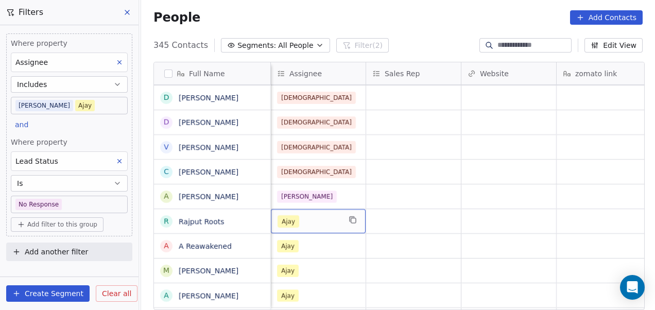
click at [322, 217] on div "Ajay" at bounding box center [309, 221] width 63 height 12
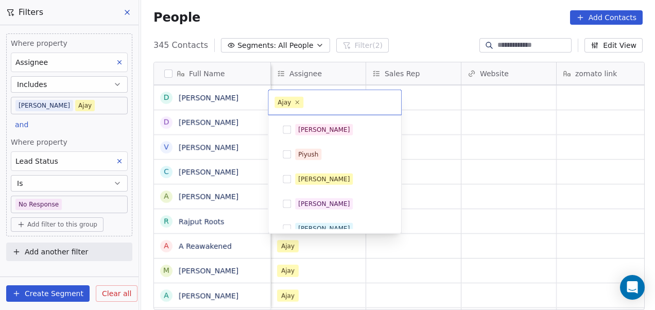
scroll to position [133, 0]
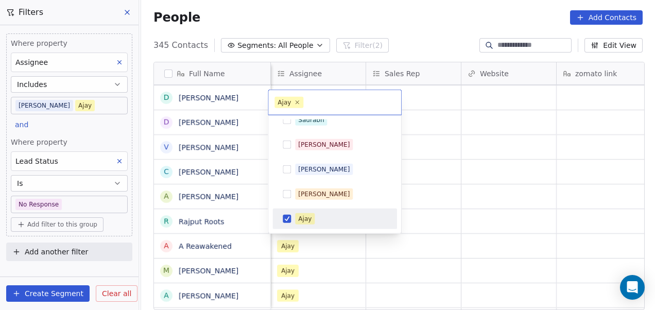
click at [303, 214] on div "Ajay" at bounding box center [304, 218] width 13 height 9
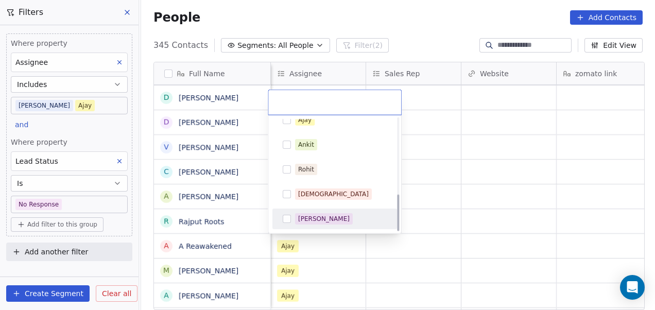
click at [309, 214] on div "[PERSON_NAME]" at bounding box center [324, 218] width 52 height 9
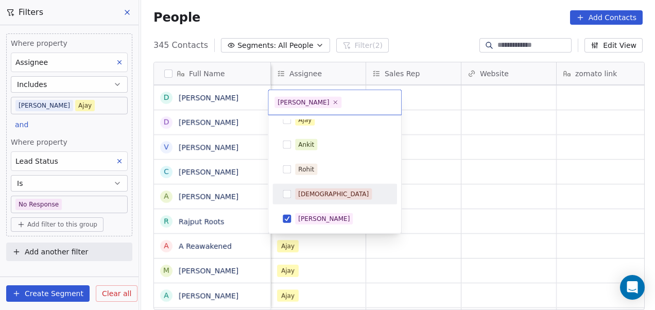
click at [499, 213] on html "On2Cook India Pvt. Ltd. Contacts People Marketing Workflows Campaigns Metrics &…" at bounding box center [327, 155] width 655 height 310
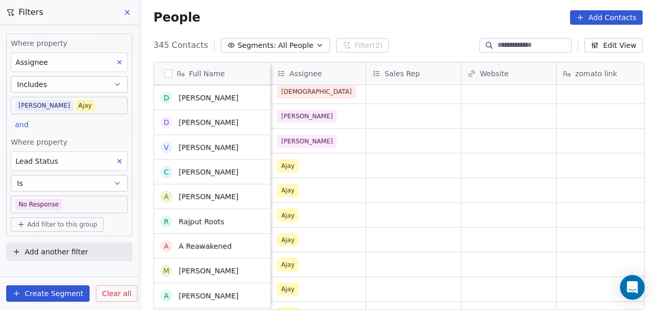
scroll to position [155, 0]
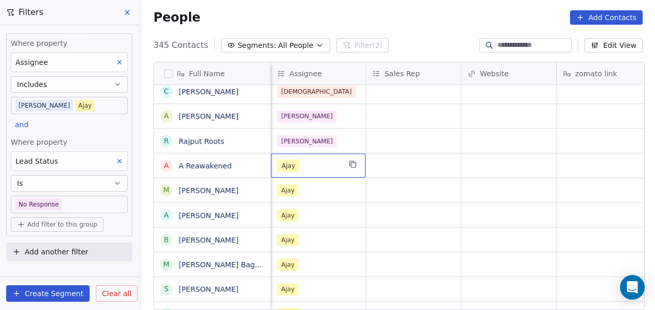
click at [329, 158] on div "Ajay" at bounding box center [318, 166] width 95 height 24
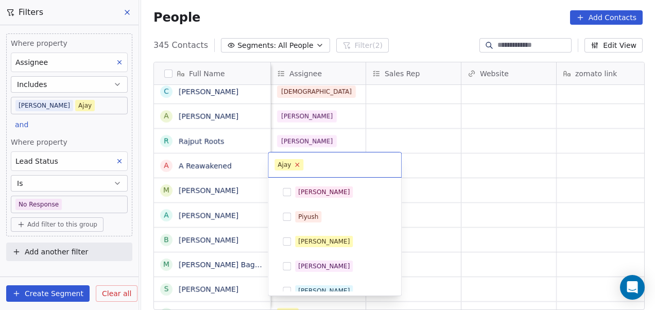
scroll to position [133, 0]
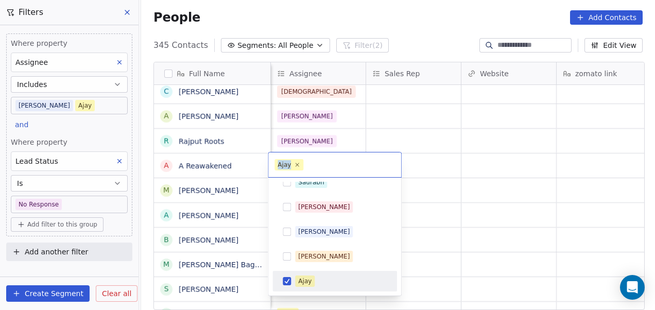
click at [298, 163] on icon at bounding box center [297, 165] width 6 height 6
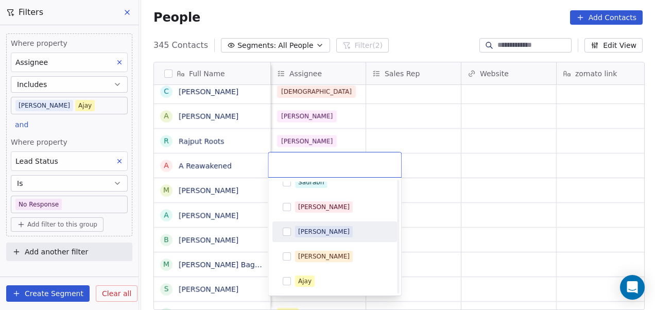
scroll to position [232, 0]
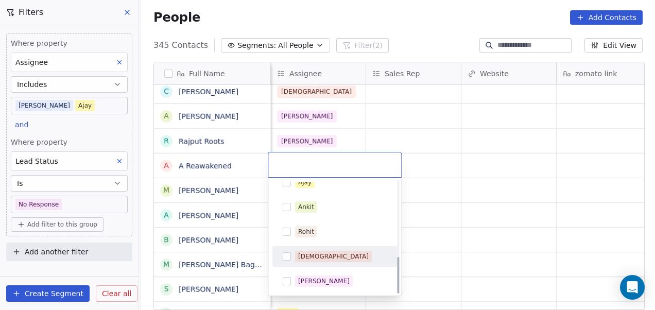
click at [316, 249] on div "[DEMOGRAPHIC_DATA]" at bounding box center [335, 256] width 116 height 16
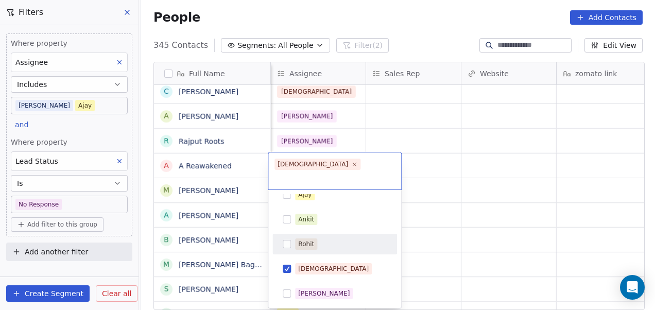
click at [466, 186] on html "On2Cook India Pvt. Ltd. Contacts People Marketing Workflows Campaigns Metrics &…" at bounding box center [327, 155] width 655 height 310
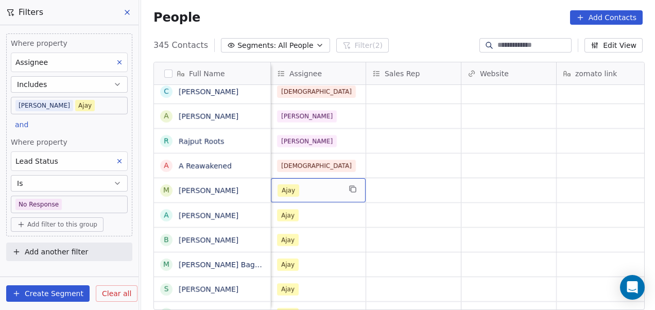
click at [328, 181] on div "Ajay" at bounding box center [318, 190] width 95 height 24
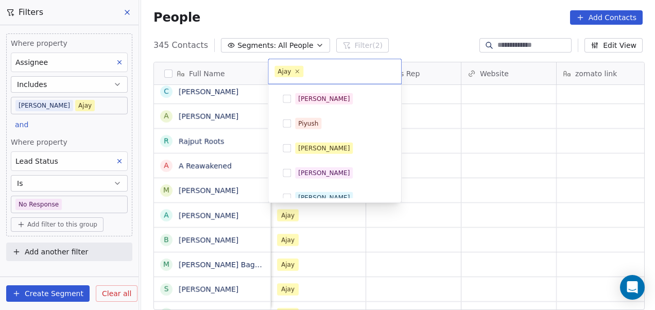
scroll to position [133, 0]
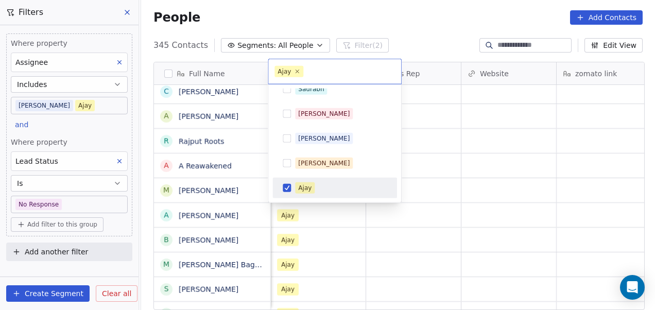
click at [305, 184] on div "Ajay" at bounding box center [304, 187] width 13 height 9
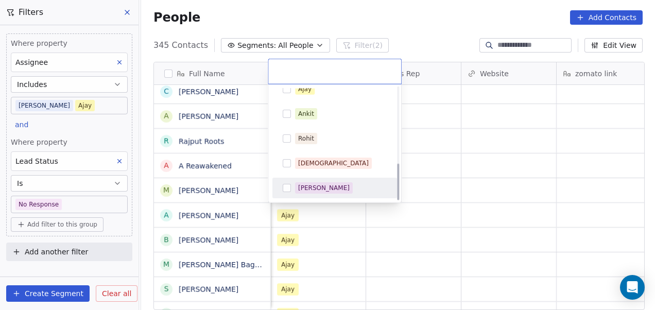
click at [305, 184] on div "[PERSON_NAME]" at bounding box center [324, 187] width 52 height 9
click at [435, 188] on html "On2Cook India Pvt. Ltd. Contacts People Marketing Workflows Campaigns Metrics &…" at bounding box center [327, 155] width 655 height 310
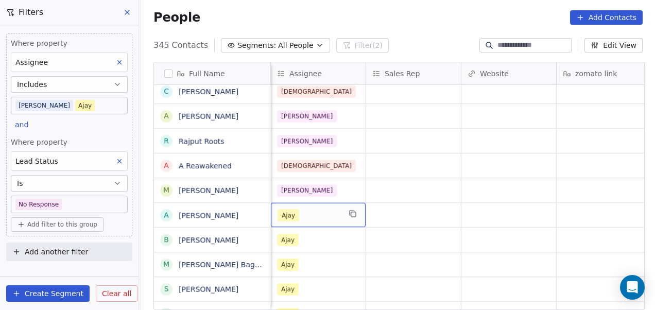
click at [304, 216] on div "Ajay" at bounding box center [309, 215] width 63 height 12
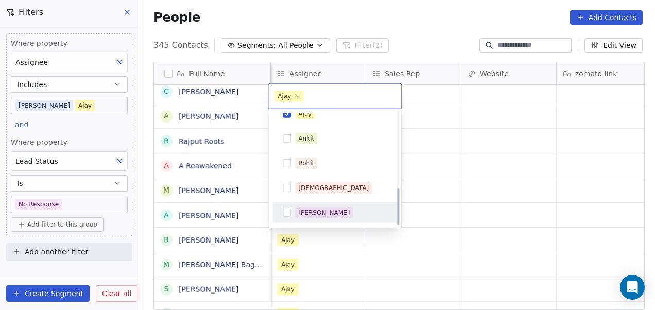
click at [318, 203] on div "[PERSON_NAME]" at bounding box center [335, 212] width 125 height 21
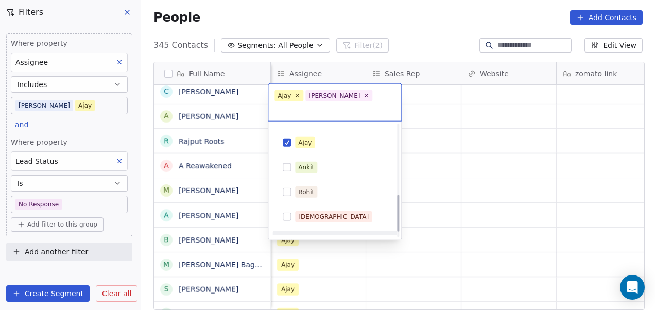
scroll to position [214, 0]
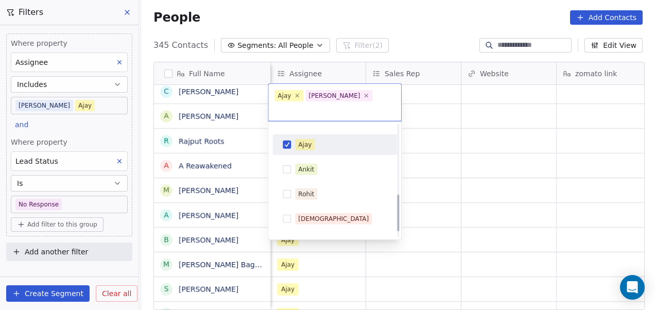
click at [331, 139] on div "Ajay" at bounding box center [341, 144] width 92 height 11
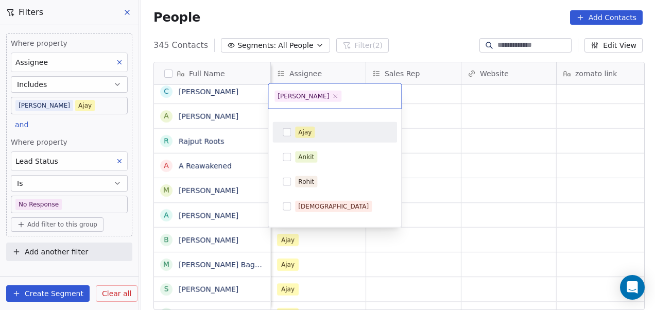
click at [457, 154] on html "On2Cook India Pvt. Ltd. Contacts People Marketing Workflows Campaigns Metrics &…" at bounding box center [327, 155] width 655 height 310
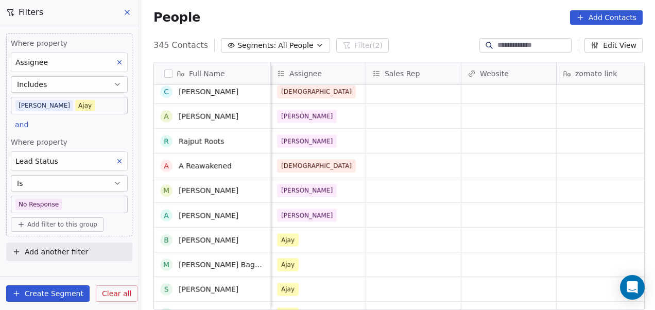
scroll to position [0, 0]
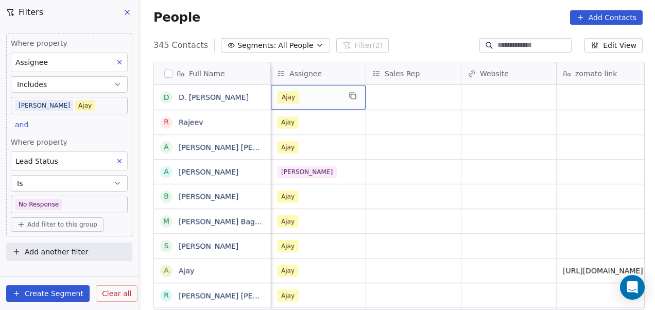
click at [321, 104] on div "Ajay" at bounding box center [318, 97] width 95 height 25
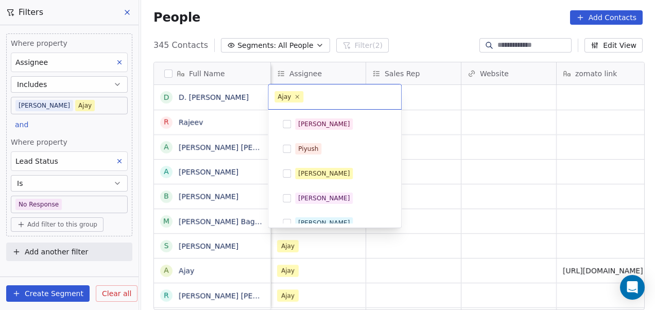
scroll to position [133, 0]
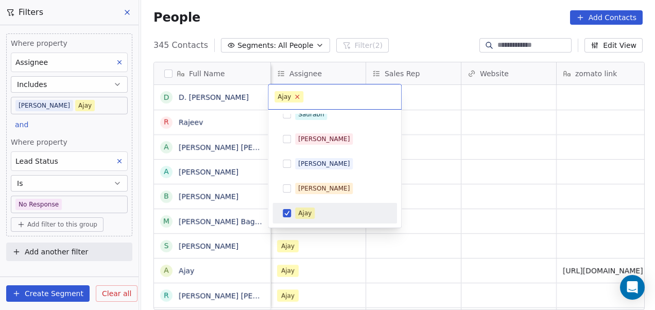
click at [297, 95] on icon at bounding box center [297, 96] width 7 height 7
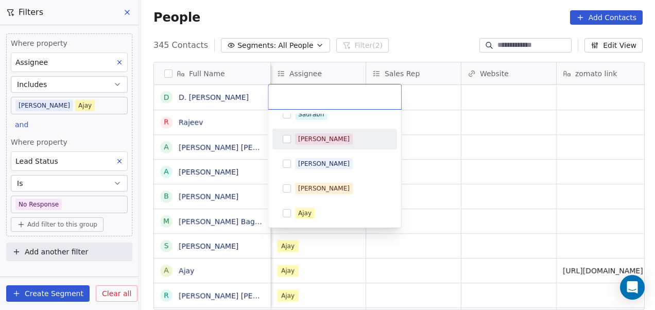
scroll to position [232, 0]
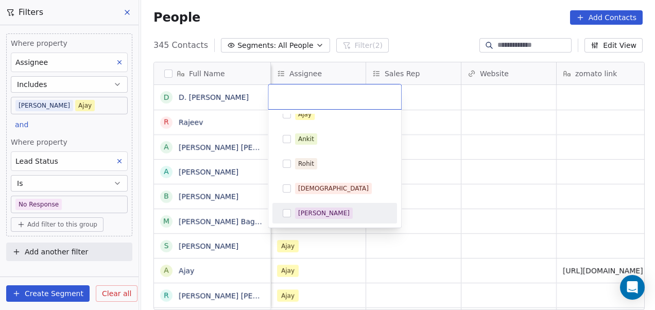
click at [335, 213] on div "[PERSON_NAME]" at bounding box center [341, 213] width 92 height 11
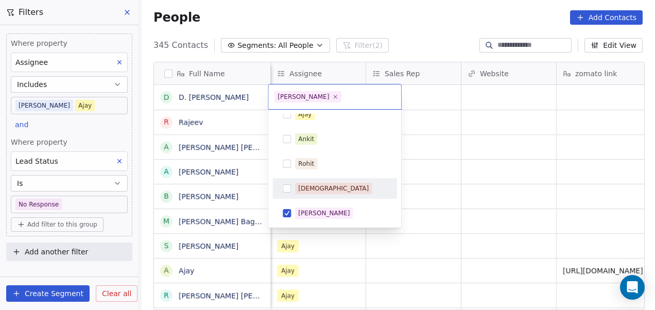
click at [413, 166] on html "On2Cook India Pvt. Ltd. Contacts People Marketing Workflows Campaigns Metrics &…" at bounding box center [327, 155] width 655 height 310
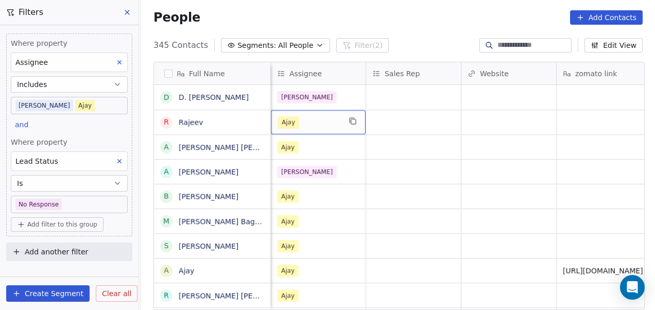
click at [309, 118] on div "Ajay" at bounding box center [309, 122] width 63 height 12
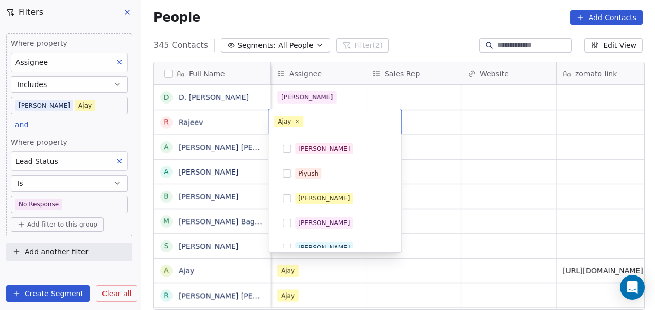
scroll to position [133, 0]
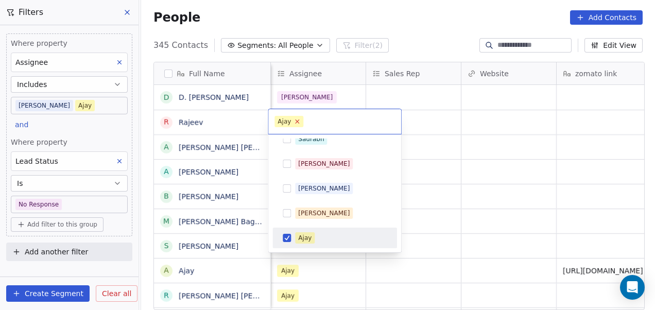
click at [297, 123] on icon at bounding box center [298, 122] width 4 height 4
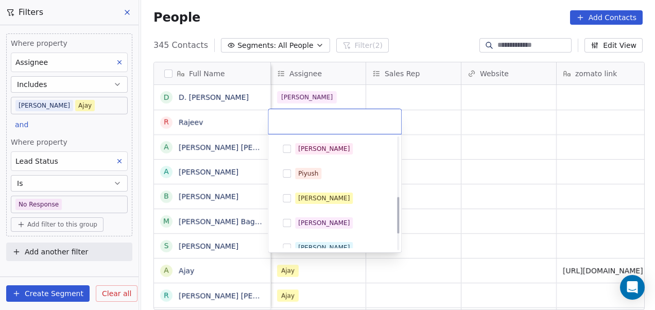
scroll to position [232, 0]
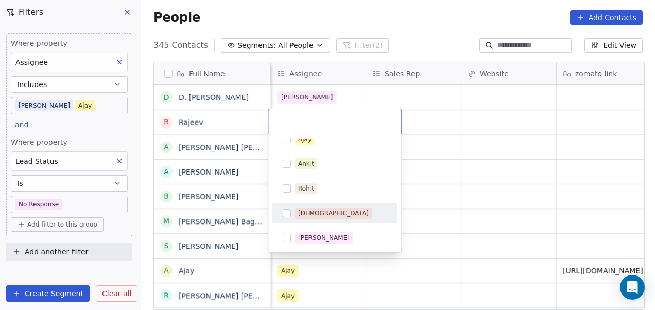
click at [332, 210] on div "[DEMOGRAPHIC_DATA]" at bounding box center [341, 213] width 92 height 11
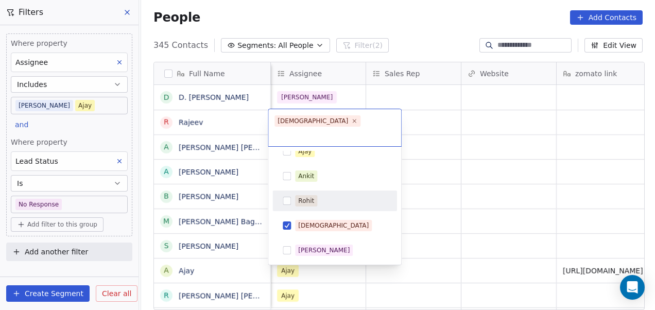
click at [448, 158] on html "On2Cook India Pvt. Ltd. Contacts People Marketing Workflows Campaigns Metrics &…" at bounding box center [327, 155] width 655 height 310
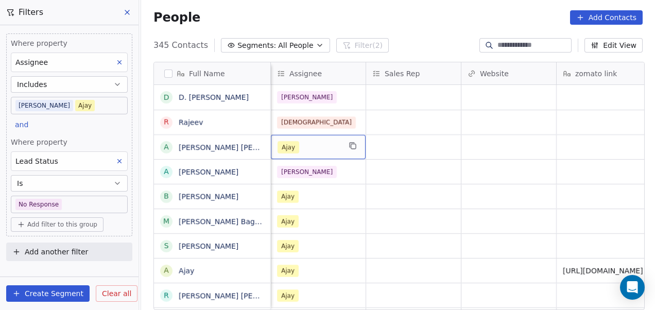
click at [315, 148] on div "Ajay" at bounding box center [309, 147] width 63 height 12
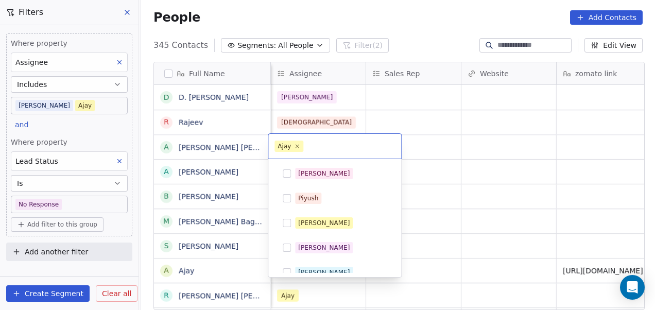
scroll to position [133, 0]
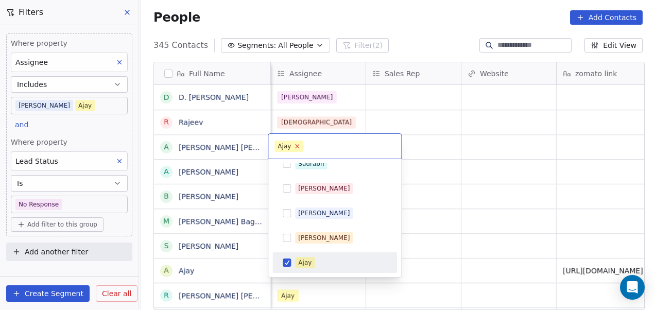
click at [297, 146] on icon at bounding box center [298, 147] width 4 height 4
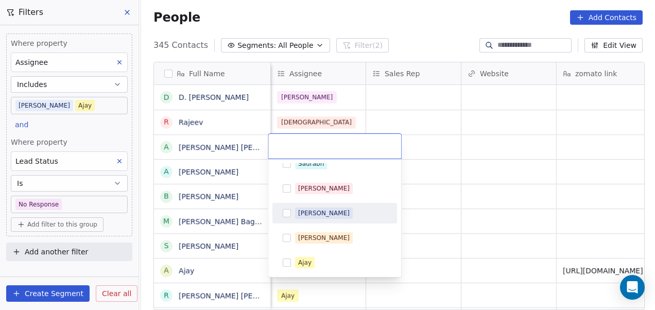
scroll to position [232, 0]
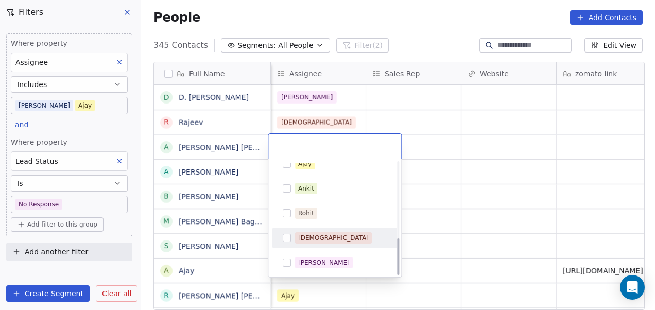
click at [333, 244] on div "[DEMOGRAPHIC_DATA]" at bounding box center [335, 238] width 116 height 16
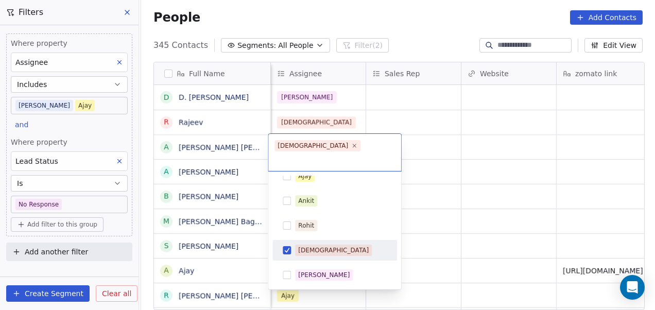
click at [456, 185] on html "On2Cook India Pvt. Ltd. Contacts People Marketing Workflows Campaigns Metrics &…" at bounding box center [327, 155] width 655 height 310
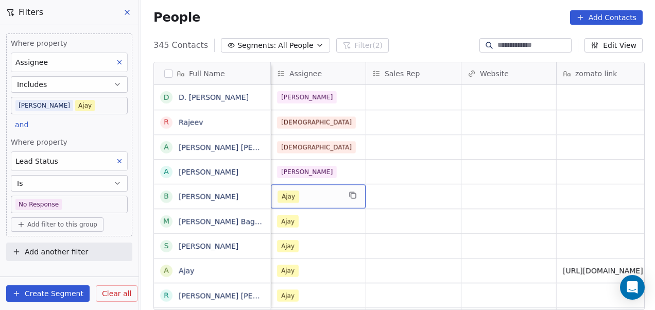
click at [314, 196] on div "Ajay" at bounding box center [309, 197] width 63 height 12
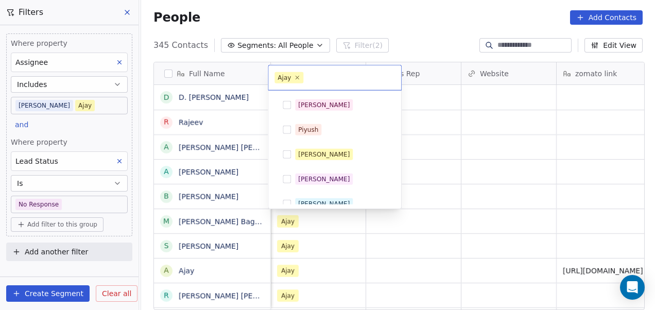
scroll to position [133, 0]
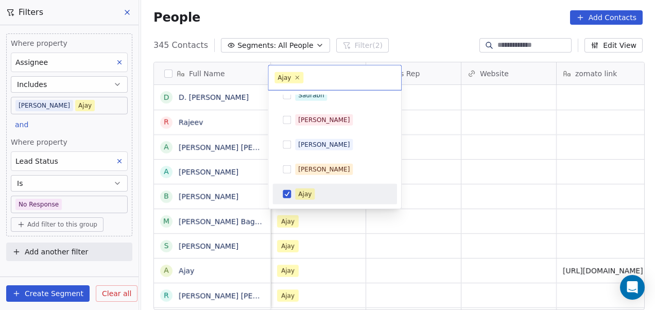
click at [314, 196] on div "Ajay" at bounding box center [341, 194] width 92 height 11
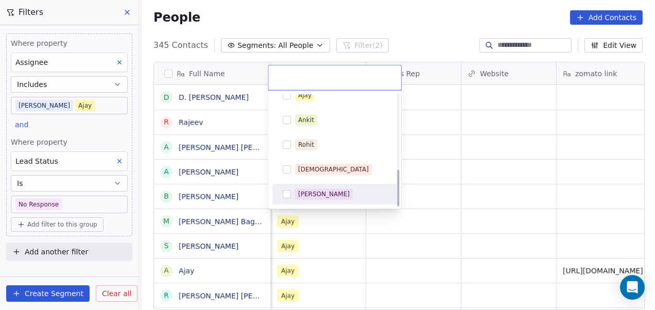
click at [319, 192] on div "[PERSON_NAME]" at bounding box center [324, 194] width 52 height 9
click at [497, 176] on html "On2Cook India Pvt. Ltd. Contacts People Marketing Workflows Campaigns Metrics &…" at bounding box center [327, 155] width 655 height 310
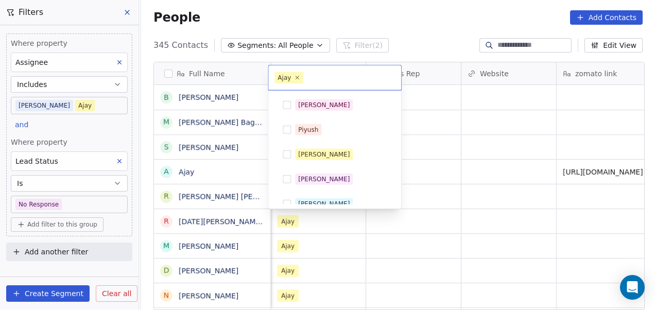
scroll to position [133, 0]
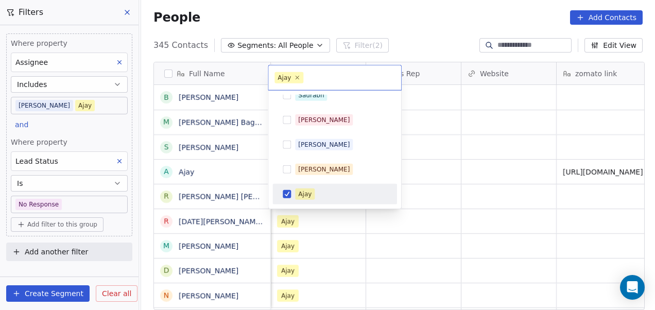
click at [347, 189] on div "Ajay" at bounding box center [341, 194] width 92 height 11
click at [445, 165] on html "On2Cook India Pvt. Ltd. Contacts People Marketing Workflows Campaigns Metrics &…" at bounding box center [327, 155] width 655 height 310
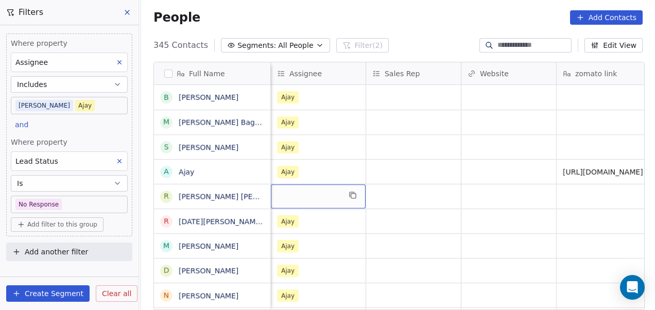
click at [318, 193] on div "grid" at bounding box center [318, 196] width 95 height 24
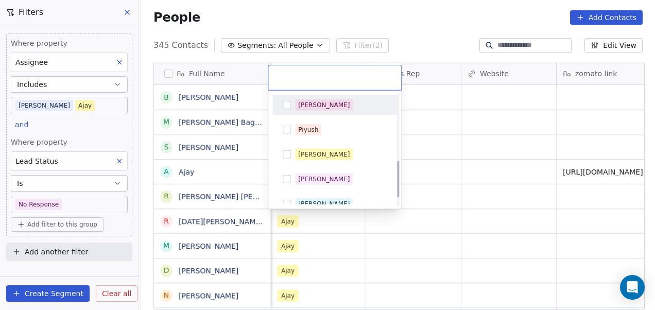
scroll to position [232, 0]
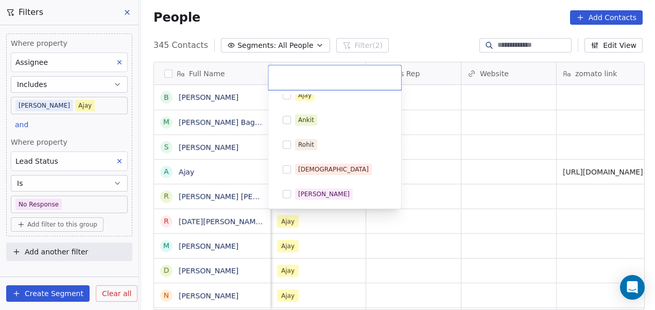
click at [318, 193] on div "[PERSON_NAME]" at bounding box center [324, 194] width 52 height 9
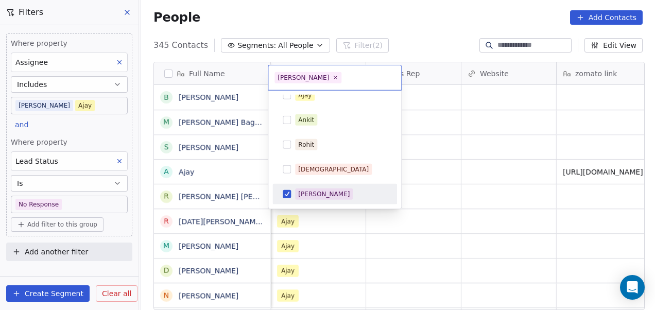
click at [429, 196] on html "On2Cook India Pvt. Ltd. Contacts People Marketing Workflows Campaigns Metrics &…" at bounding box center [327, 155] width 655 height 310
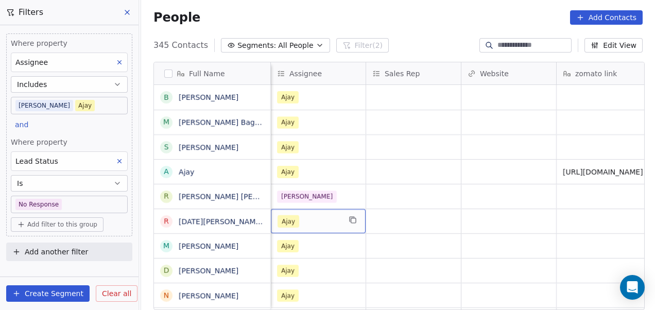
click at [313, 217] on div "Ajay" at bounding box center [309, 221] width 63 height 12
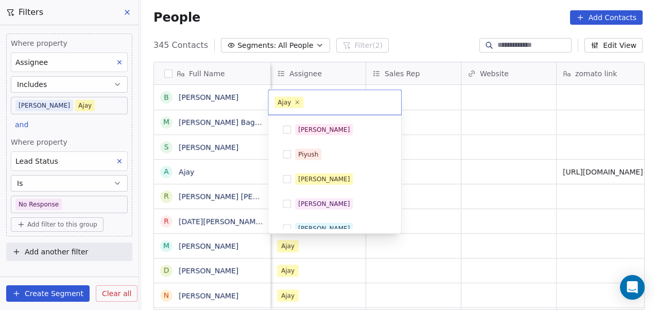
scroll to position [133, 0]
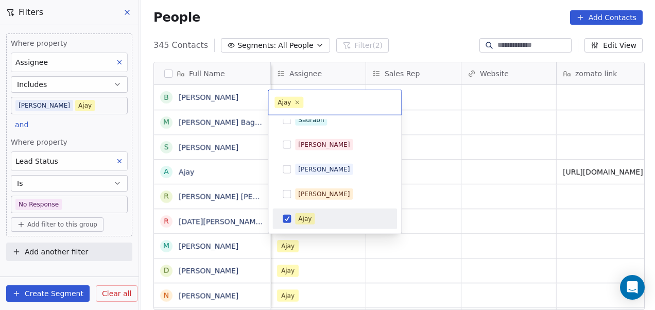
click at [313, 217] on span "Ajay" at bounding box center [305, 218] width 20 height 11
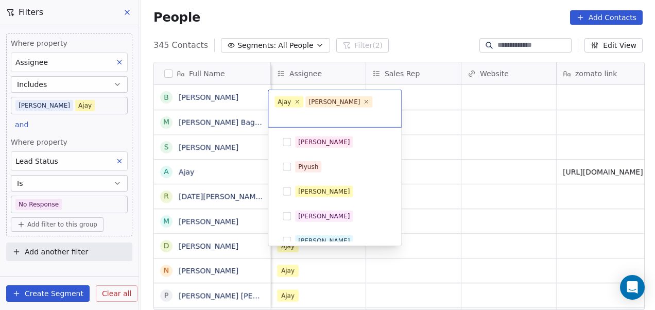
scroll to position [133, 0]
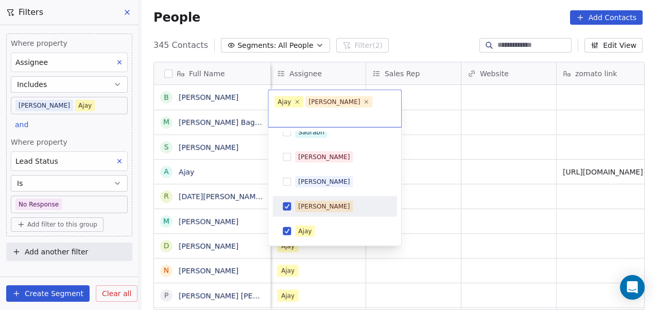
click at [341, 201] on div "[PERSON_NAME]" at bounding box center [341, 206] width 92 height 11
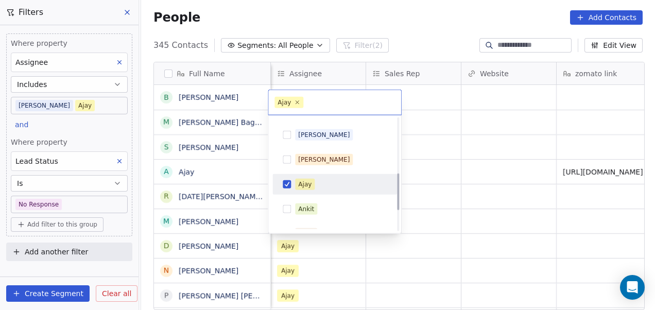
scroll to position [169, 0]
click at [335, 183] on div "Ajay" at bounding box center [341, 183] width 92 height 11
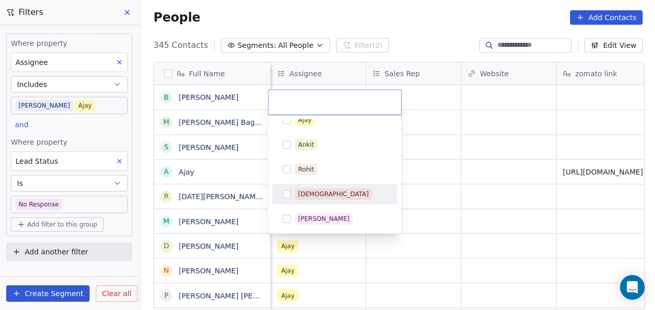
click at [333, 189] on div "[DEMOGRAPHIC_DATA]" at bounding box center [341, 194] width 92 height 11
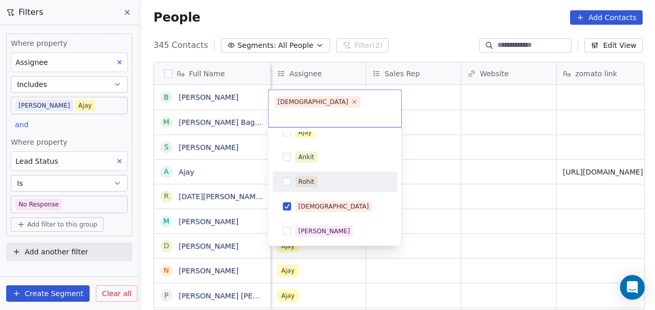
click at [420, 159] on html "On2Cook India Pvt. Ltd. Contacts People Marketing Workflows Campaigns Metrics &…" at bounding box center [327, 155] width 655 height 310
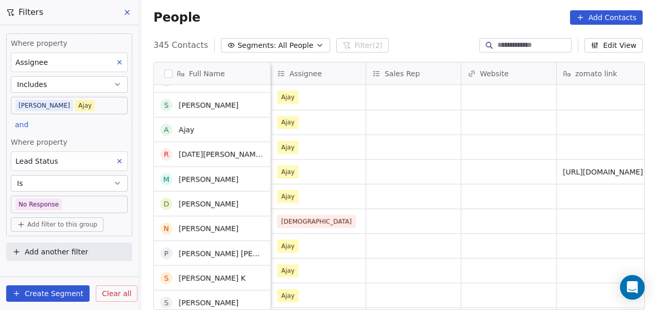
scroll to position [0, 0]
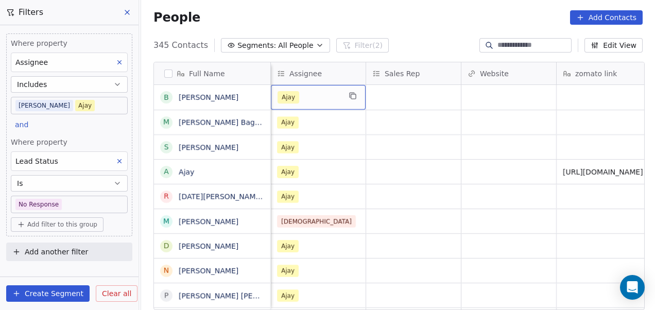
click at [325, 92] on div "Ajay" at bounding box center [309, 97] width 63 height 12
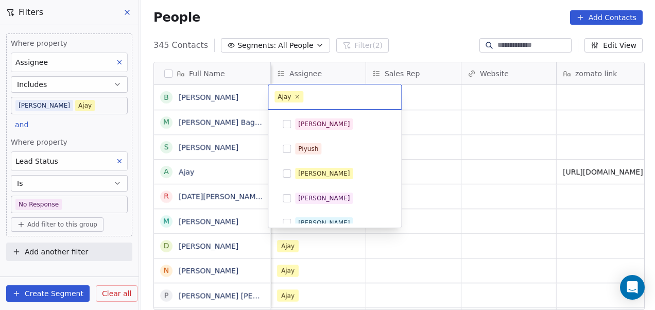
scroll to position [133, 0]
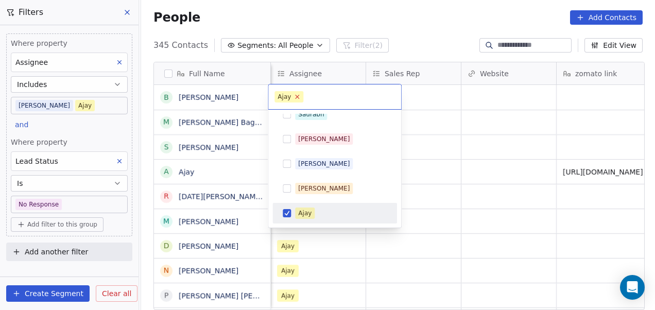
click at [299, 97] on icon at bounding box center [297, 96] width 7 height 7
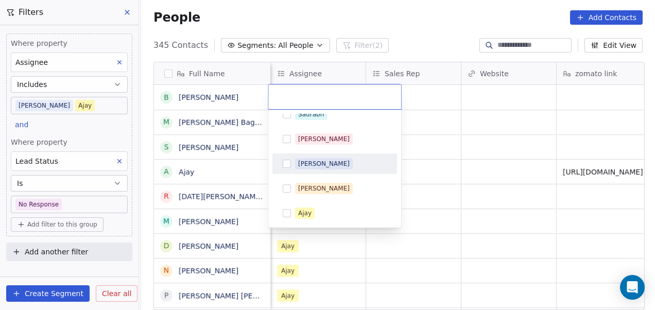
scroll to position [232, 0]
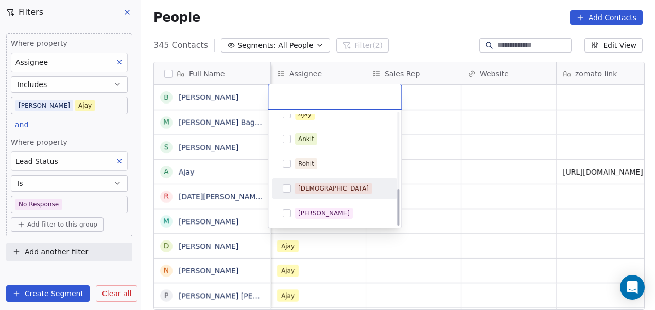
click at [317, 185] on div "[DEMOGRAPHIC_DATA]" at bounding box center [333, 188] width 71 height 9
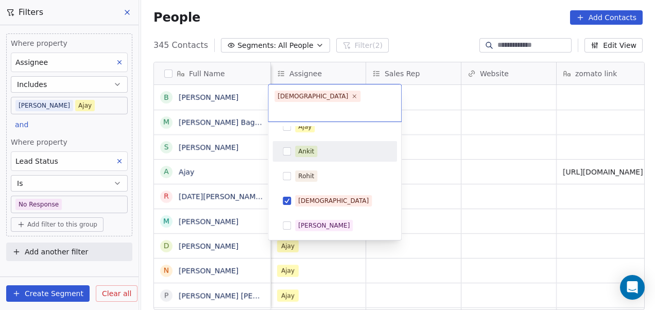
click at [426, 131] on html "On2Cook India Pvt. Ltd. Contacts People Marketing Workflows Campaigns Metrics &…" at bounding box center [327, 155] width 655 height 310
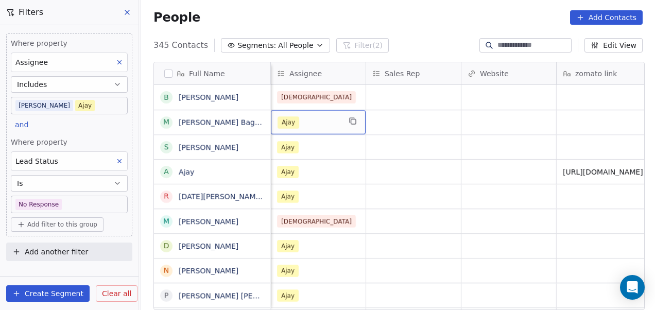
click at [311, 123] on div "Ajay" at bounding box center [309, 122] width 63 height 12
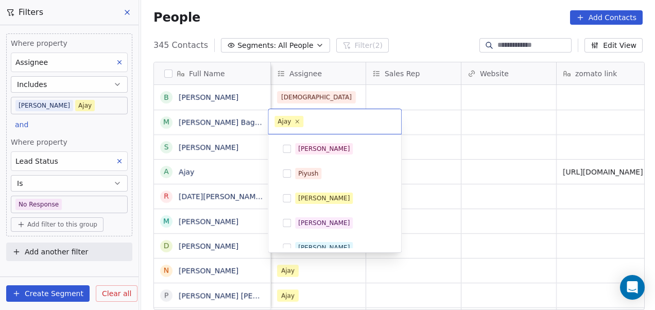
scroll to position [0, 0]
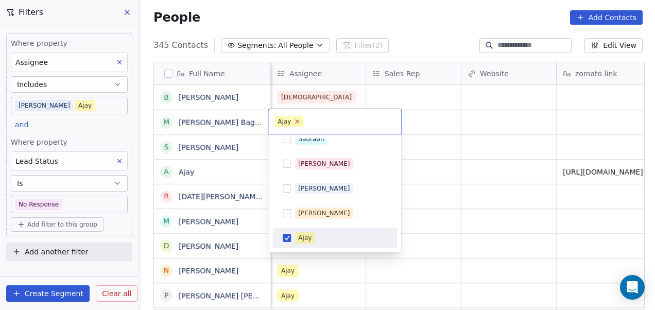
click at [297, 121] on icon at bounding box center [298, 122] width 4 height 4
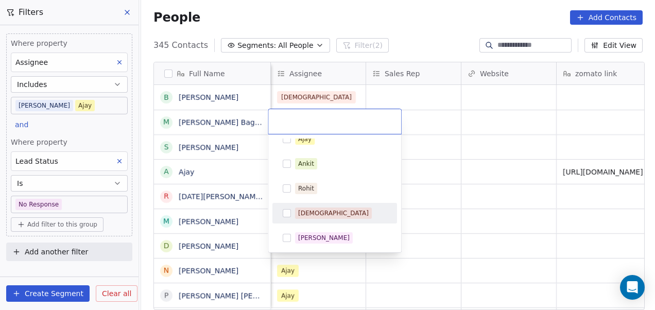
click at [328, 208] on div "[DEMOGRAPHIC_DATA]" at bounding box center [341, 213] width 92 height 11
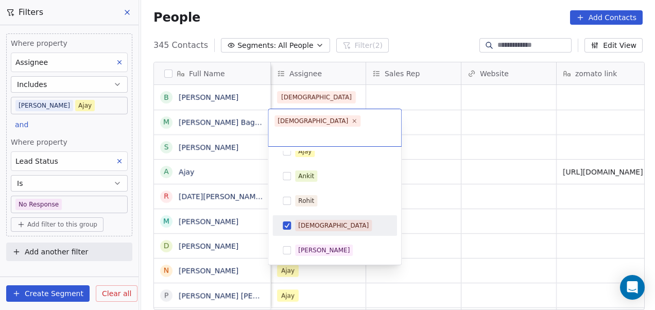
click at [521, 100] on html "On2Cook India Pvt. Ltd. Contacts People Marketing Workflows Campaigns Metrics &…" at bounding box center [327, 155] width 655 height 310
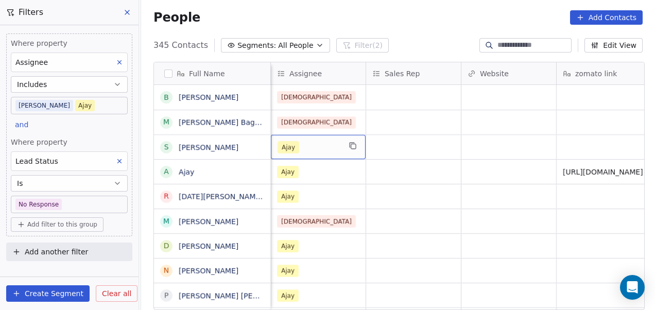
click at [303, 144] on div "Ajay" at bounding box center [309, 147] width 63 height 12
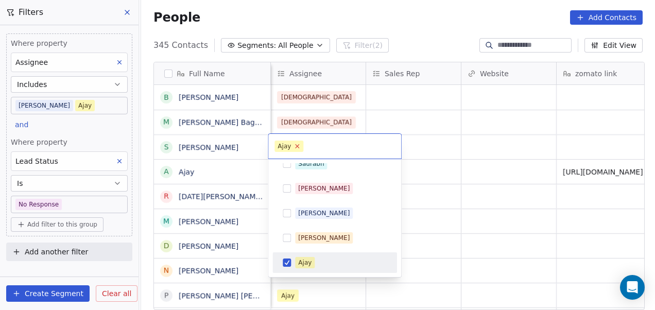
click at [297, 146] on icon at bounding box center [298, 147] width 4 height 4
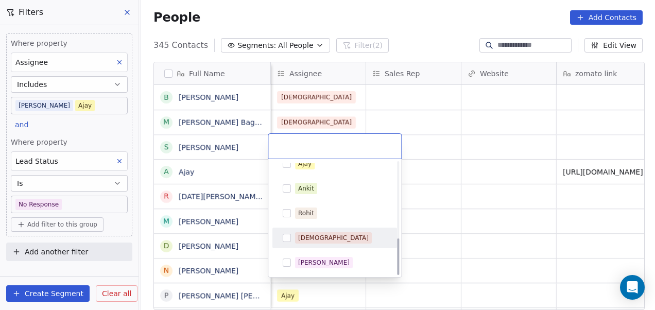
click at [341, 234] on div "[DEMOGRAPHIC_DATA]" at bounding box center [341, 237] width 92 height 11
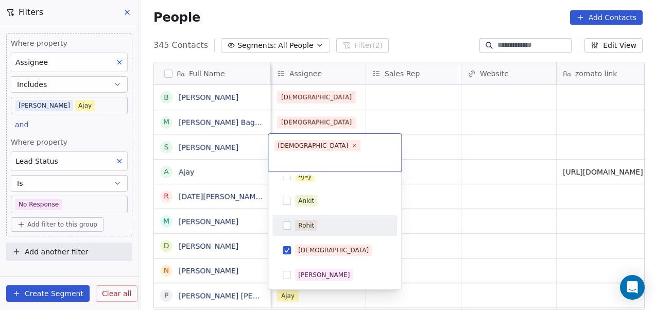
click at [472, 164] on html "On2Cook India Pvt. Ltd. Contacts People Marketing Workflows Campaigns Metrics &…" at bounding box center [327, 155] width 655 height 310
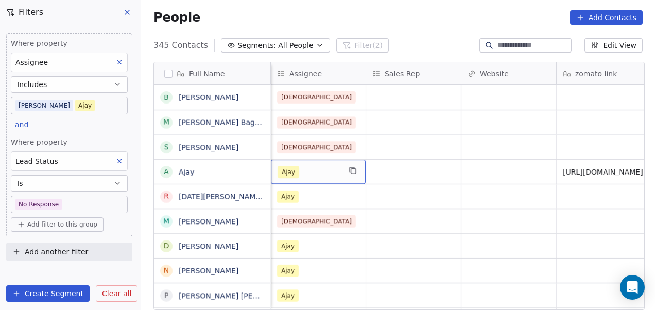
click at [323, 175] on div "Ajay" at bounding box center [309, 172] width 63 height 12
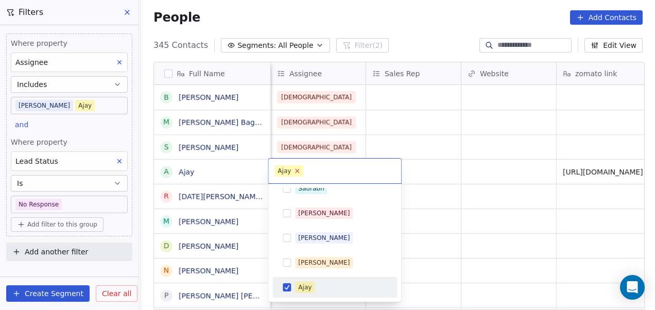
click at [298, 171] on icon at bounding box center [297, 170] width 7 height 7
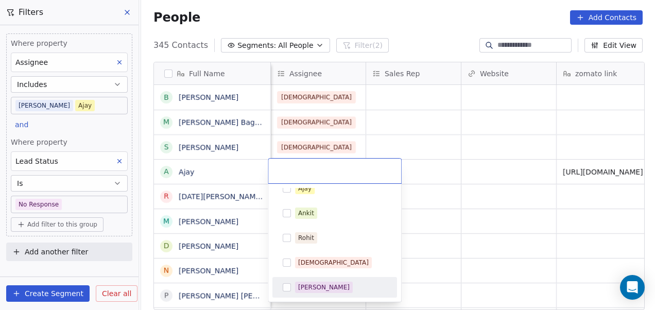
click at [346, 284] on div "[PERSON_NAME]" at bounding box center [341, 287] width 92 height 11
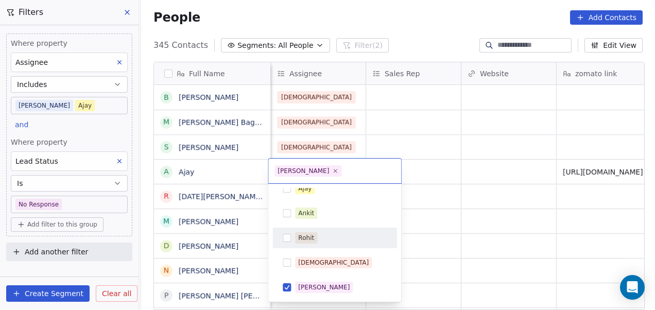
click at [431, 191] on html "On2Cook India Pvt. Ltd. Contacts People Marketing Workflows Campaigns Metrics &…" at bounding box center [327, 155] width 655 height 310
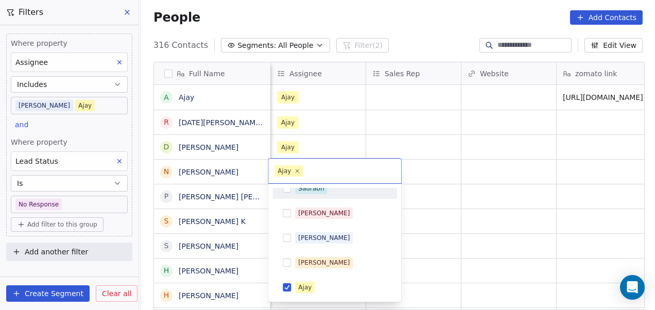
click at [470, 191] on html "On2Cook India Pvt. Ltd. Contacts People Marketing Workflows Campaigns Metrics &…" at bounding box center [327, 155] width 655 height 310
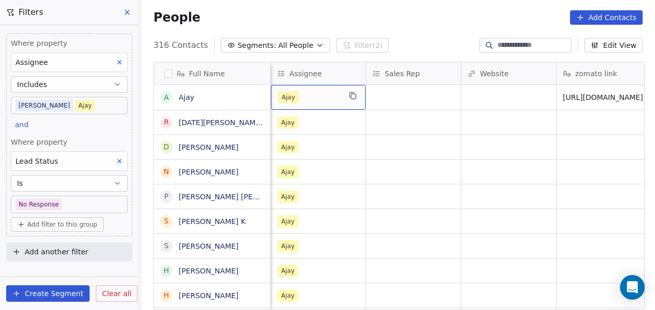
click at [296, 95] on div "Ajay" at bounding box center [309, 97] width 63 height 12
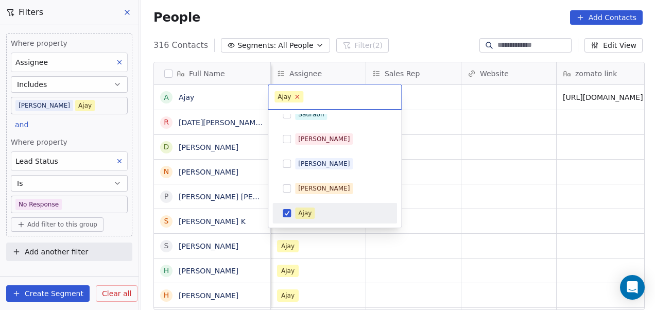
click at [296, 95] on icon at bounding box center [297, 96] width 7 height 7
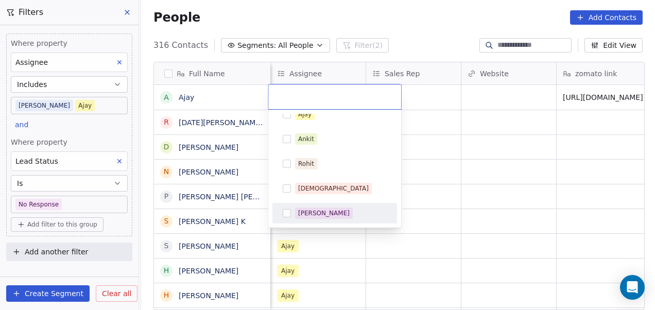
click at [319, 208] on span "[PERSON_NAME]" at bounding box center [324, 213] width 58 height 11
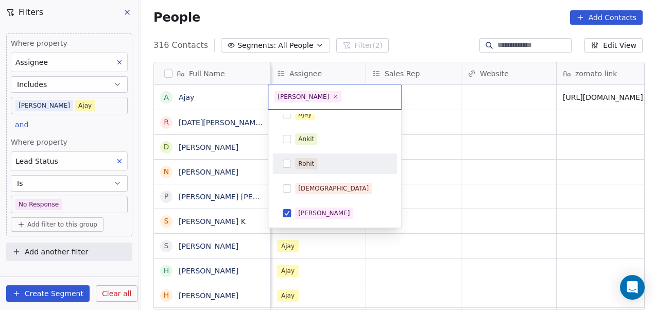
click at [441, 147] on html "On2Cook India Pvt. Ltd. Contacts People Marketing Workflows Campaigns Metrics &…" at bounding box center [327, 155] width 655 height 310
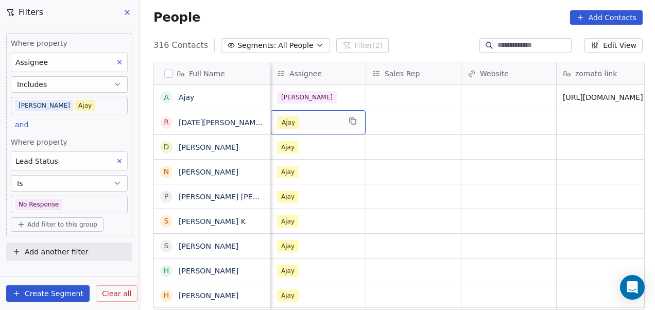
click at [328, 118] on div "Ajay" at bounding box center [309, 122] width 63 height 12
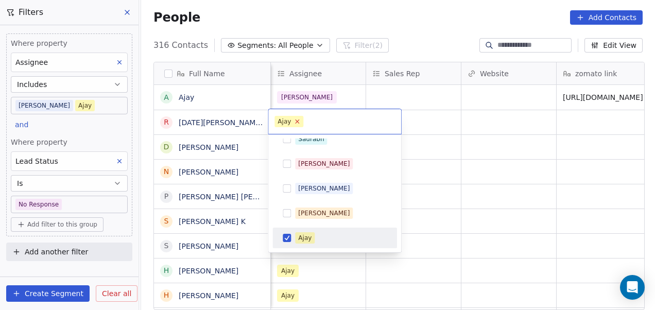
click at [296, 121] on icon at bounding box center [297, 121] width 7 height 7
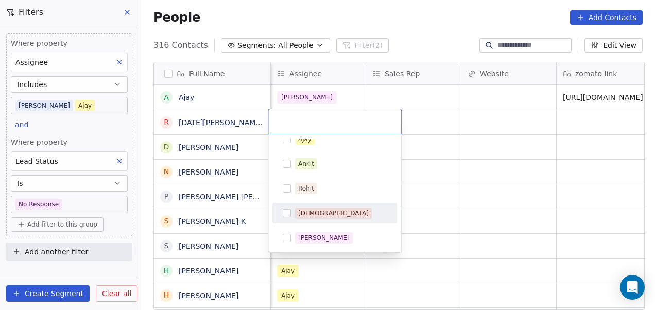
click at [327, 215] on div "[DEMOGRAPHIC_DATA]" at bounding box center [341, 213] width 92 height 11
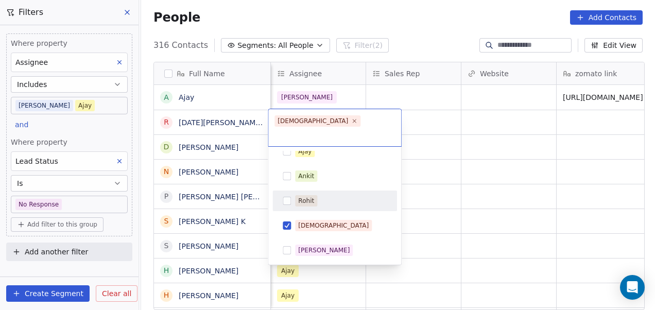
click at [439, 150] on html "On2Cook India Pvt. Ltd. Contacts People Marketing Workflows Campaigns Metrics &…" at bounding box center [327, 155] width 655 height 310
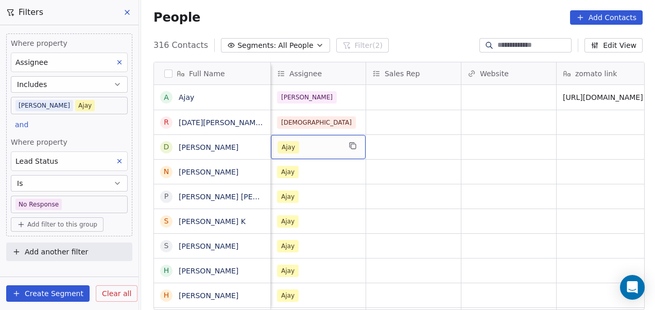
click at [330, 151] on div "Ajay" at bounding box center [309, 147] width 63 height 12
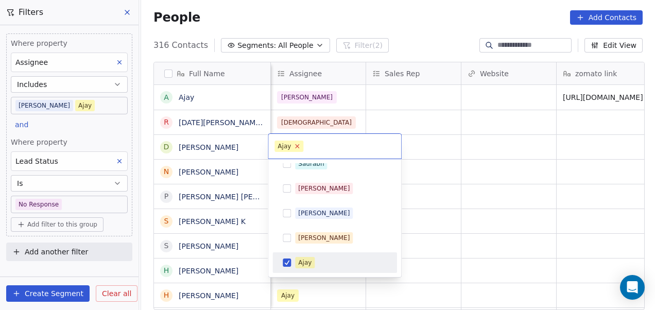
click at [298, 146] on icon at bounding box center [297, 146] width 7 height 7
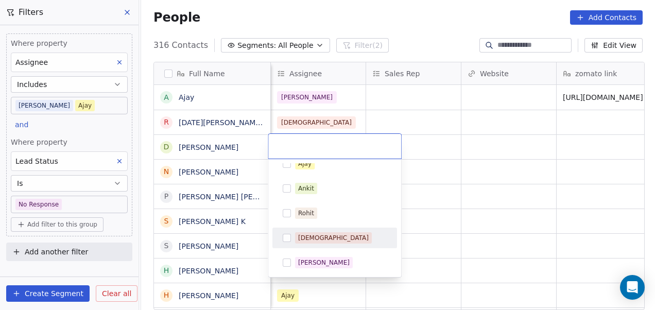
click at [326, 240] on div "[DEMOGRAPHIC_DATA]" at bounding box center [341, 237] width 92 height 11
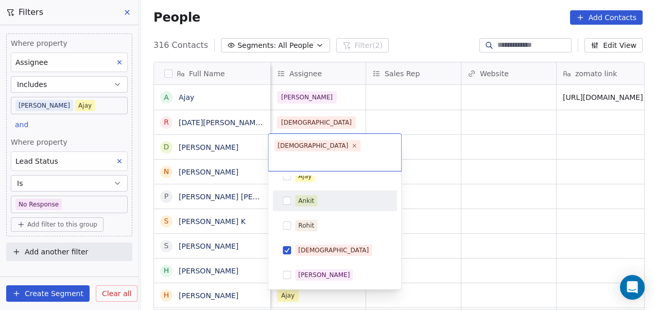
click at [449, 159] on html "On2Cook India Pvt. Ltd. Contacts People Marketing Workflows Campaigns Metrics &…" at bounding box center [327, 155] width 655 height 310
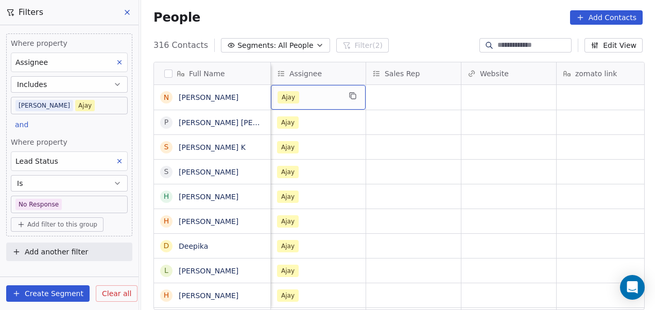
click at [311, 90] on div "Ajay" at bounding box center [318, 97] width 95 height 25
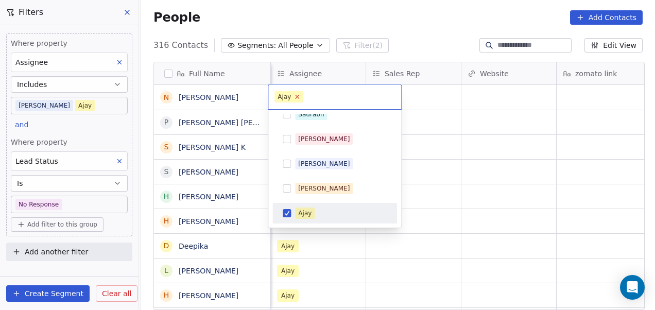
click at [297, 97] on icon at bounding box center [298, 97] width 4 height 4
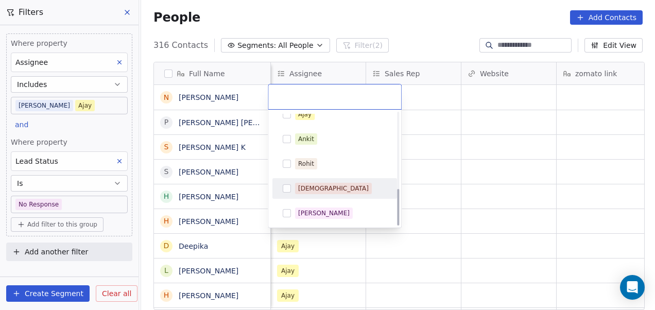
click at [320, 190] on span "[DEMOGRAPHIC_DATA]" at bounding box center [333, 188] width 77 height 11
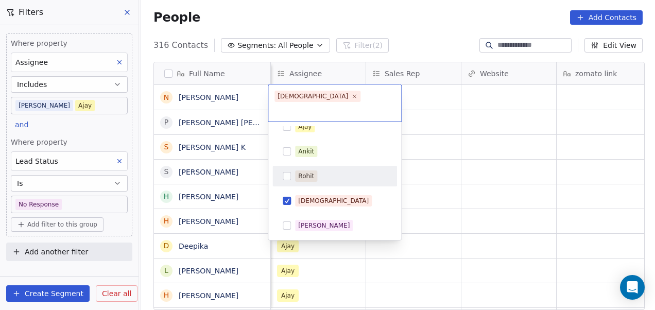
click at [438, 152] on html "On2Cook India Pvt. Ltd. Contacts People Marketing Workflows Campaigns Metrics &…" at bounding box center [327, 155] width 655 height 310
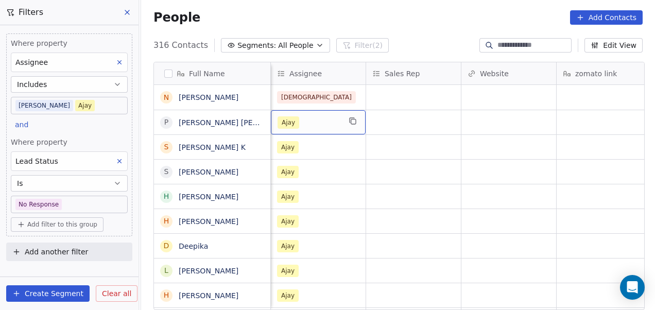
click at [318, 122] on div "Ajay" at bounding box center [309, 122] width 63 height 12
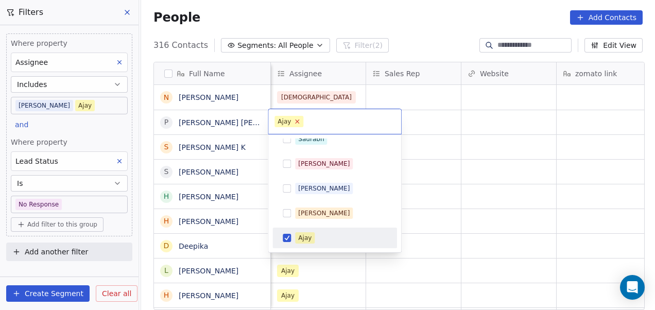
click at [298, 122] on icon at bounding box center [297, 121] width 7 height 7
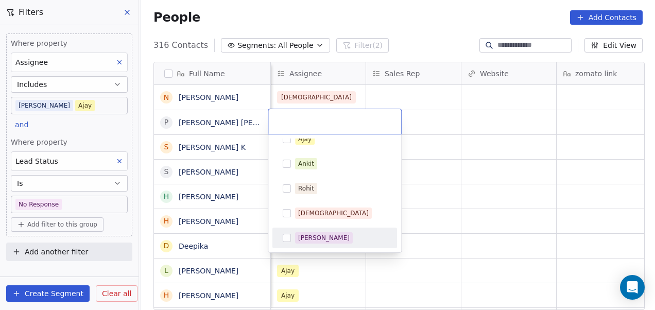
click at [343, 231] on div "[PERSON_NAME]" at bounding box center [335, 238] width 116 height 16
click at [458, 135] on html "On2Cook India Pvt. Ltd. Contacts People Marketing Workflows Campaigns Metrics &…" at bounding box center [327, 155] width 655 height 310
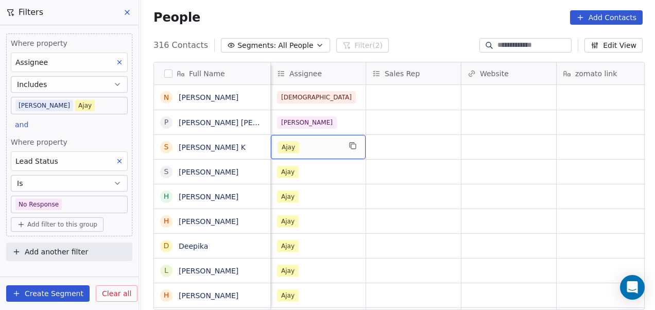
click at [304, 144] on div "Ajay" at bounding box center [309, 147] width 63 height 12
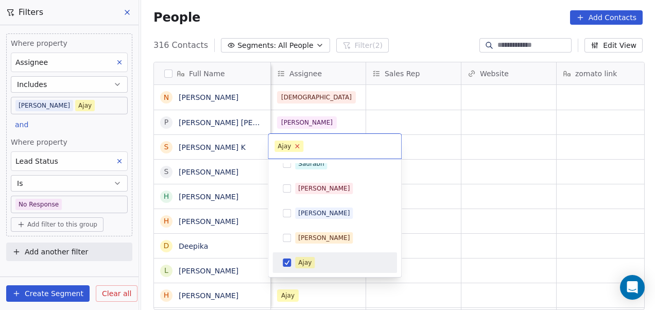
click at [297, 145] on icon at bounding box center [297, 146] width 7 height 7
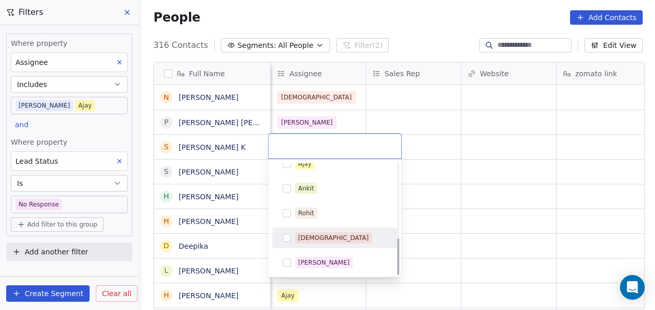
click at [327, 237] on div "[DEMOGRAPHIC_DATA]" at bounding box center [341, 237] width 92 height 11
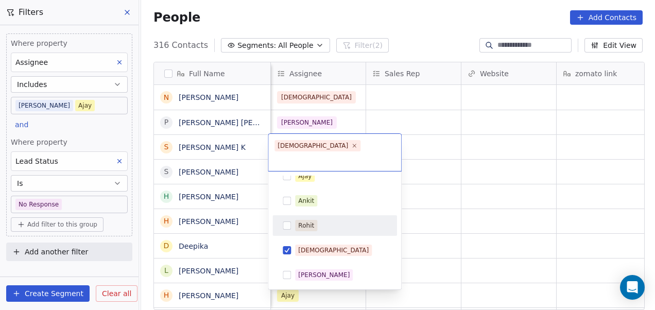
click at [434, 189] on html "On2Cook India Pvt. Ltd. Contacts People Marketing Workflows Campaigns Metrics &…" at bounding box center [327, 155] width 655 height 310
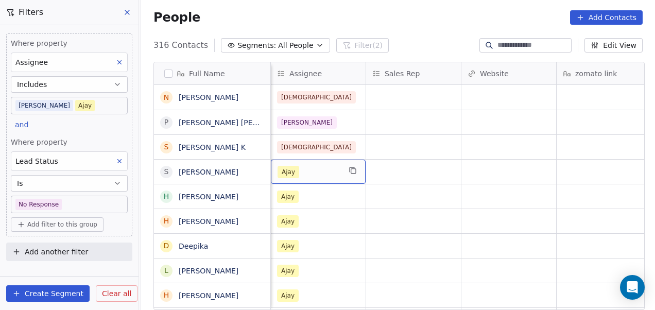
click at [304, 170] on div "Ajay" at bounding box center [309, 172] width 63 height 12
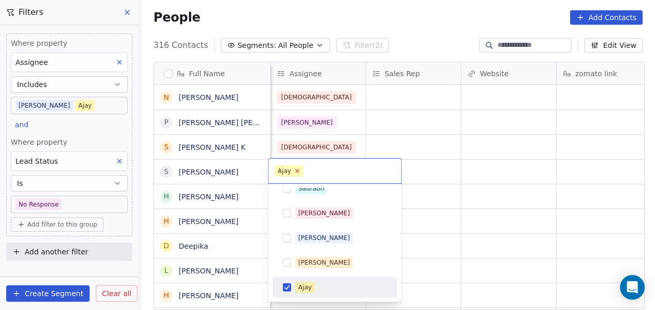
click at [296, 172] on icon at bounding box center [297, 170] width 7 height 7
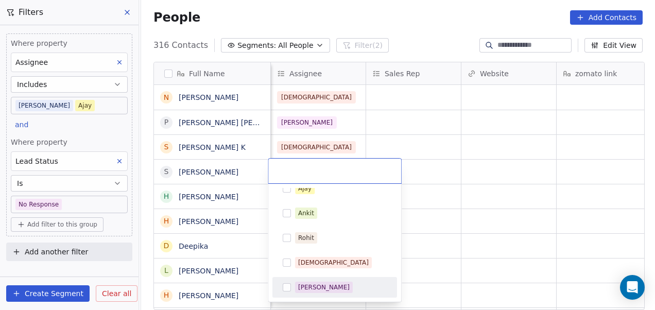
click at [331, 279] on div "[PERSON_NAME]" at bounding box center [335, 287] width 116 height 16
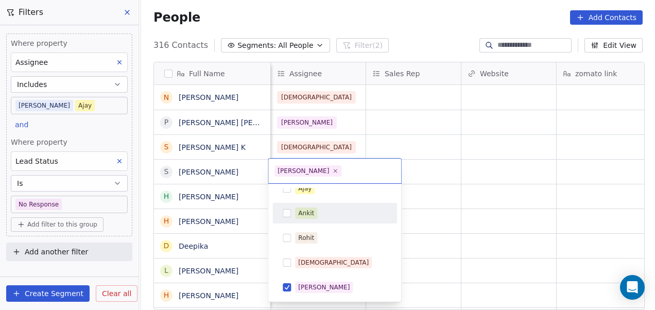
click at [416, 184] on html "On2Cook India Pvt. Ltd. Contacts People Marketing Workflows Campaigns Metrics &…" at bounding box center [327, 155] width 655 height 310
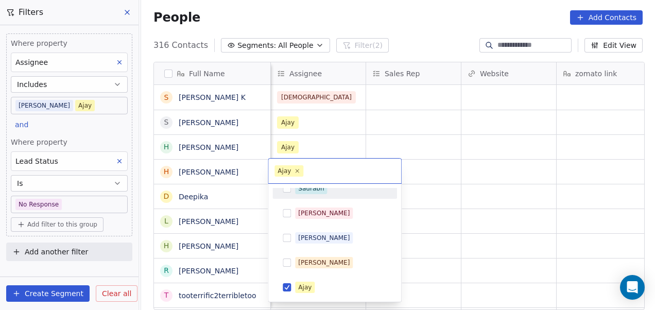
click at [464, 149] on html "On2Cook India Pvt. Ltd. Contacts People Marketing Workflows Campaigns Metrics &…" at bounding box center [327, 155] width 655 height 310
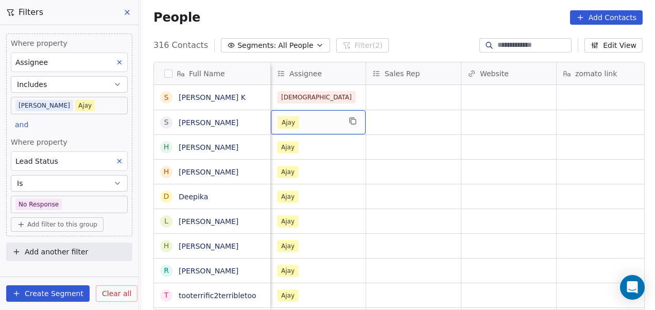
click at [339, 124] on div "Ajay" at bounding box center [318, 122] width 95 height 24
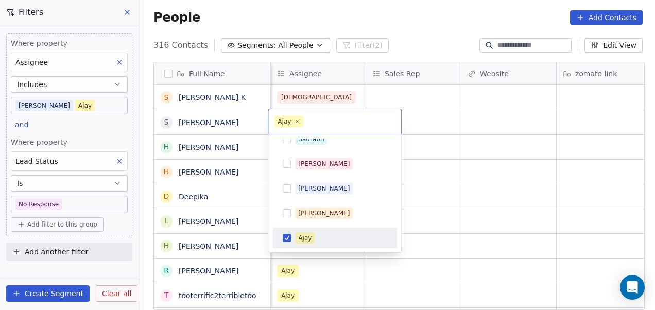
click at [296, 120] on icon at bounding box center [297, 121] width 3 height 3
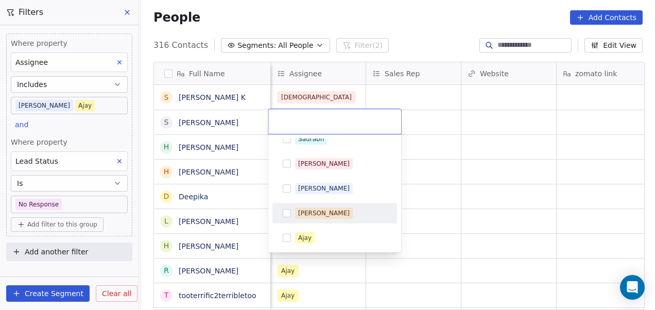
scroll to position [232, 0]
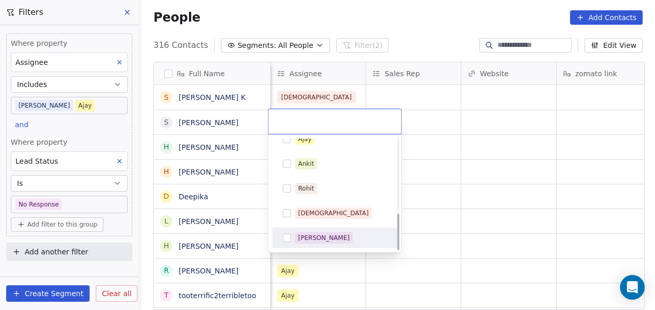
click at [330, 234] on span "[PERSON_NAME]" at bounding box center [324, 237] width 58 height 11
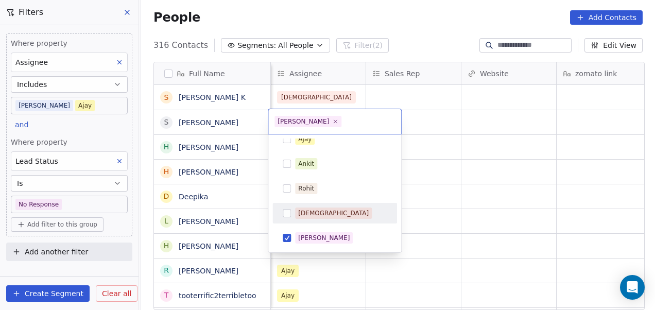
click at [432, 180] on html "On2Cook India Pvt. Ltd. Contacts People Marketing Workflows Campaigns Metrics &…" at bounding box center [327, 155] width 655 height 310
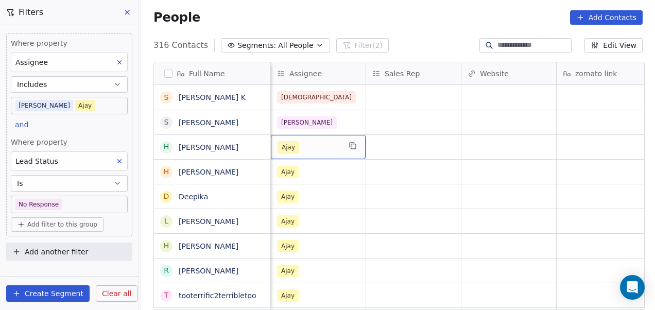
click at [303, 138] on div "Ajay" at bounding box center [318, 147] width 95 height 24
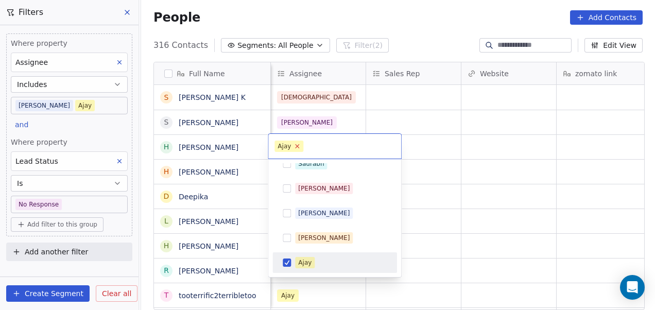
click at [298, 143] on icon at bounding box center [297, 146] width 7 height 7
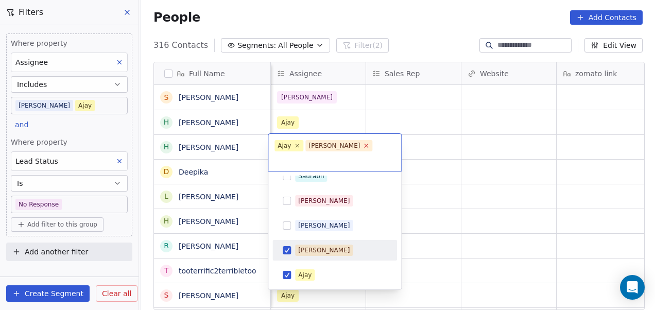
click at [363, 146] on icon at bounding box center [366, 145] width 7 height 7
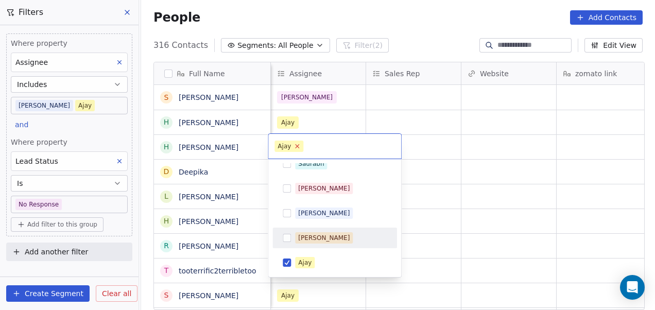
click at [297, 146] on icon at bounding box center [297, 146] width 7 height 7
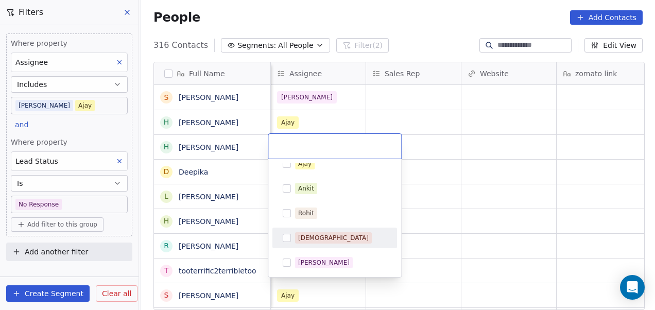
click at [316, 241] on div "[DEMOGRAPHIC_DATA]" at bounding box center [333, 237] width 71 height 9
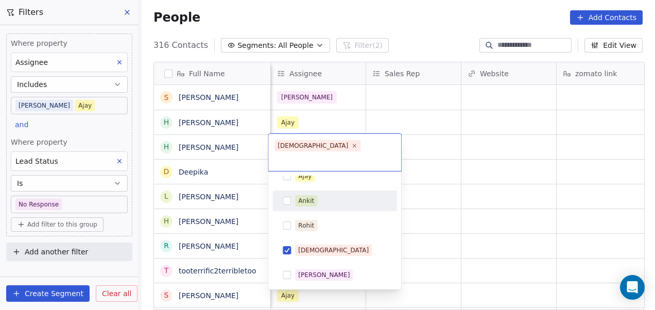
click at [446, 147] on html "On2Cook India Pvt. Ltd. Contacts People Marketing Workflows Campaigns Metrics &…" at bounding box center [327, 155] width 655 height 310
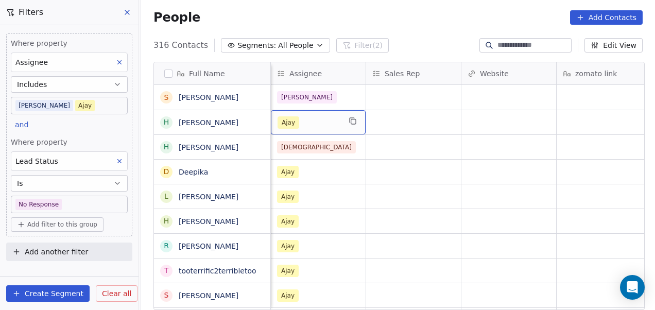
click at [298, 119] on div "Ajay" at bounding box center [309, 122] width 63 height 12
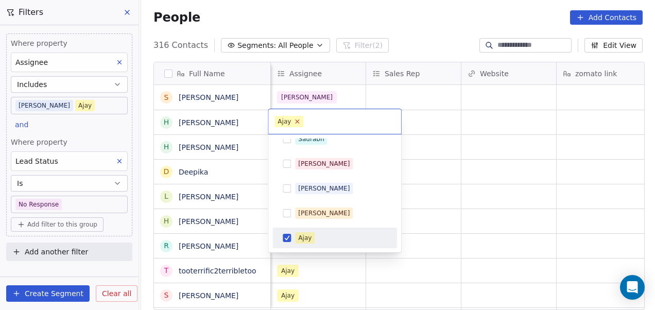
click at [297, 120] on icon at bounding box center [297, 121] width 7 height 7
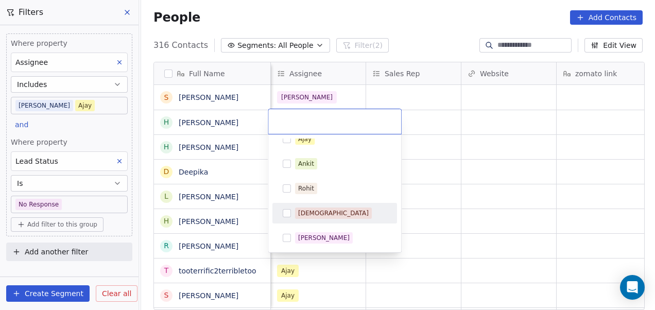
click at [326, 211] on div "[DEMOGRAPHIC_DATA]" at bounding box center [341, 213] width 92 height 11
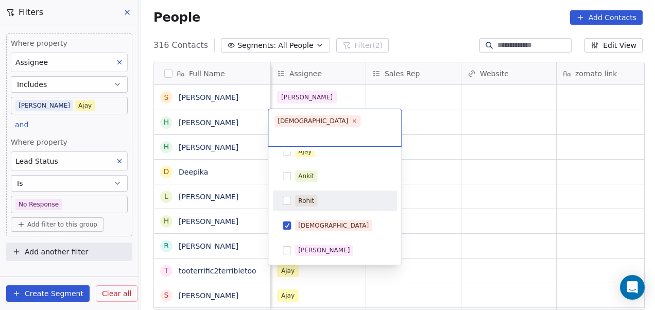
click at [454, 156] on html "On2Cook India Pvt. Ltd. Contacts People Marketing Workflows Campaigns Metrics &…" at bounding box center [327, 155] width 655 height 310
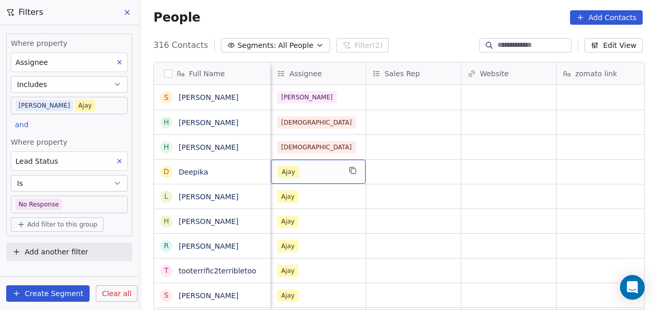
click at [315, 174] on div "Ajay" at bounding box center [309, 172] width 63 height 12
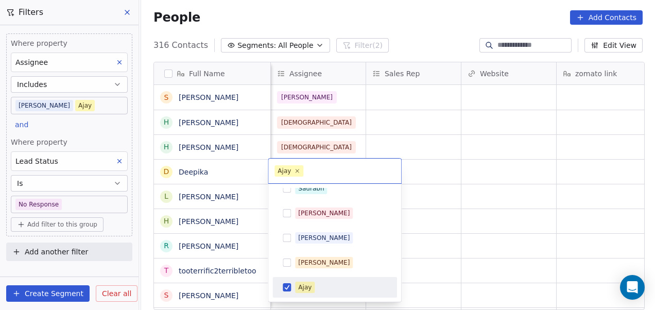
click at [296, 165] on span "Ajay" at bounding box center [289, 170] width 29 height 11
click at [296, 173] on icon at bounding box center [297, 171] width 6 height 6
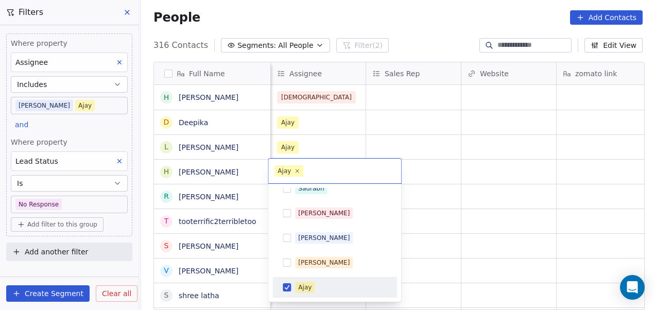
click at [296, 173] on icon at bounding box center [297, 171] width 6 height 6
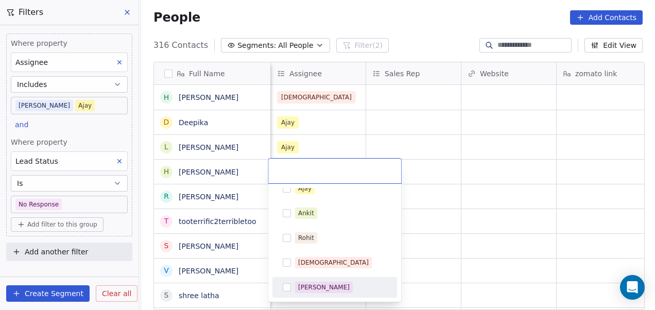
click at [324, 284] on div "[PERSON_NAME]" at bounding box center [324, 287] width 52 height 9
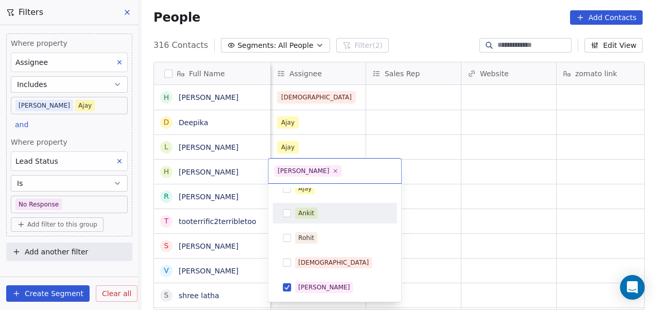
click at [406, 97] on html "On2Cook India Pvt. Ltd. Contacts People Marketing Workflows Campaigns Metrics &…" at bounding box center [327, 155] width 655 height 310
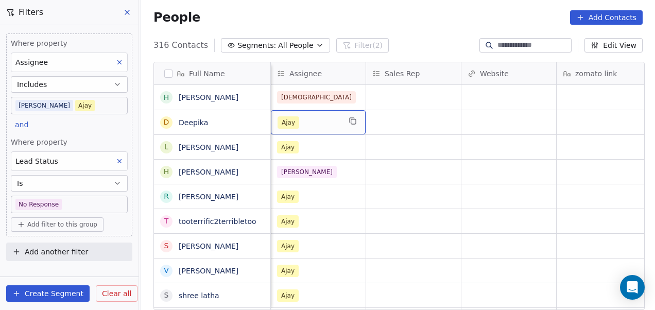
click at [318, 123] on div "Ajay" at bounding box center [309, 122] width 63 height 12
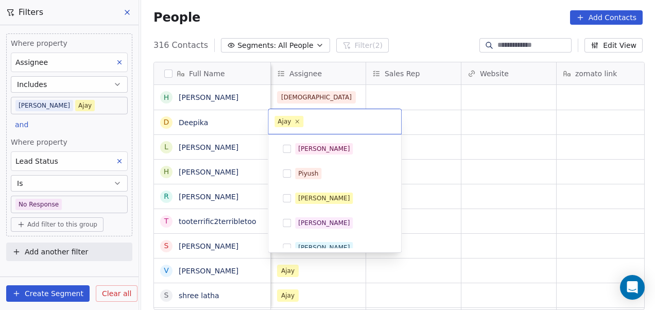
scroll to position [133, 0]
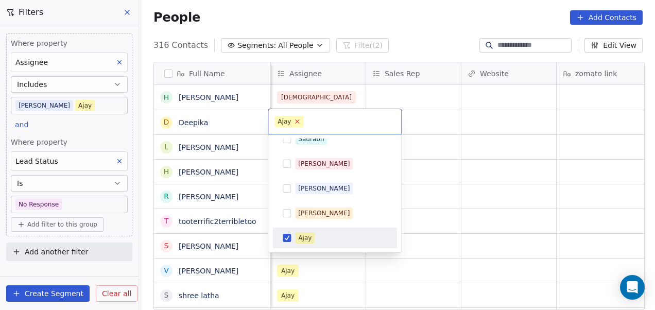
click at [298, 122] on icon at bounding box center [297, 121] width 7 height 7
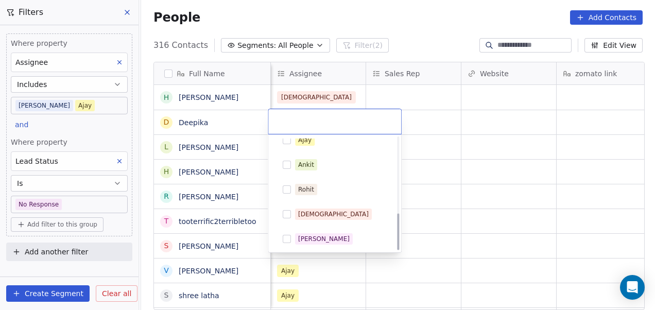
scroll to position [232, 0]
click at [329, 208] on div "[DEMOGRAPHIC_DATA]" at bounding box center [341, 213] width 92 height 11
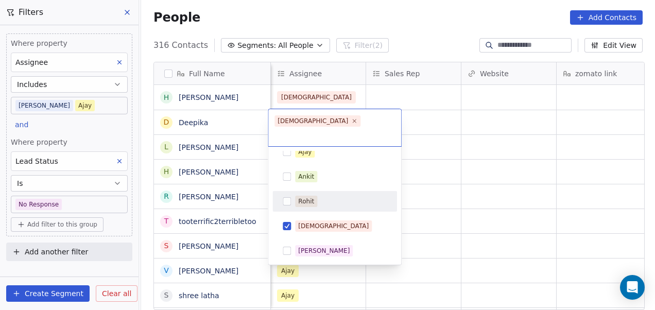
click at [449, 166] on html "On2Cook India Pvt. Ltd. Contacts People Marketing Workflows Campaigns Metrics &…" at bounding box center [327, 155] width 655 height 310
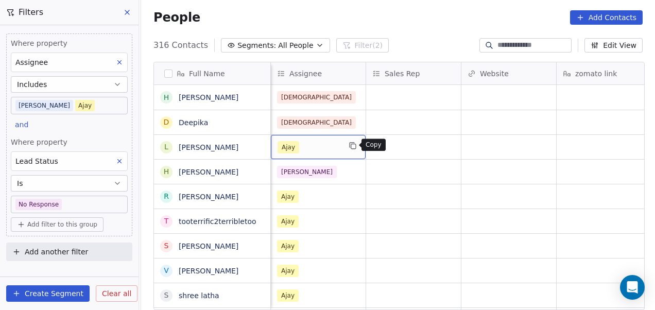
click at [347, 143] on button "grid" at bounding box center [353, 146] width 12 height 12
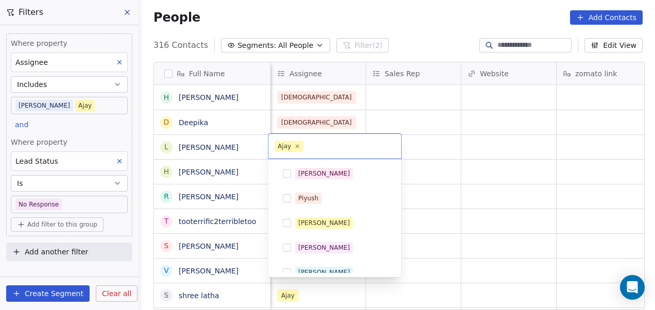
scroll to position [133, 0]
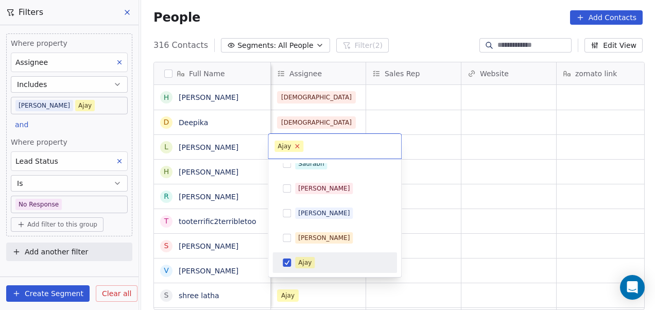
click at [297, 147] on icon at bounding box center [298, 147] width 4 height 4
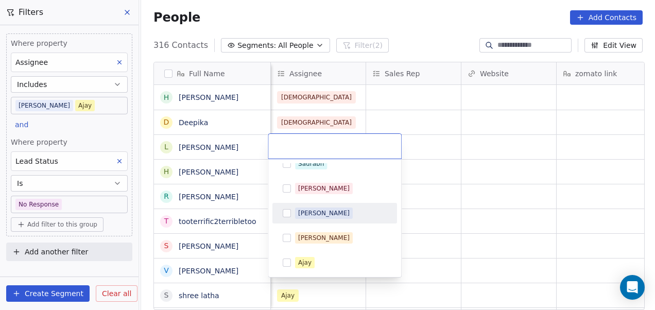
scroll to position [232, 0]
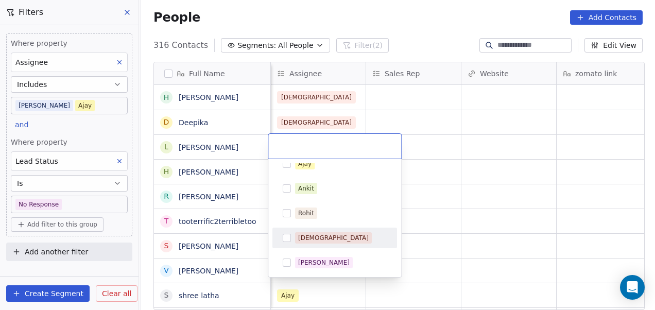
click at [330, 233] on div "[DEMOGRAPHIC_DATA]" at bounding box center [341, 237] width 92 height 11
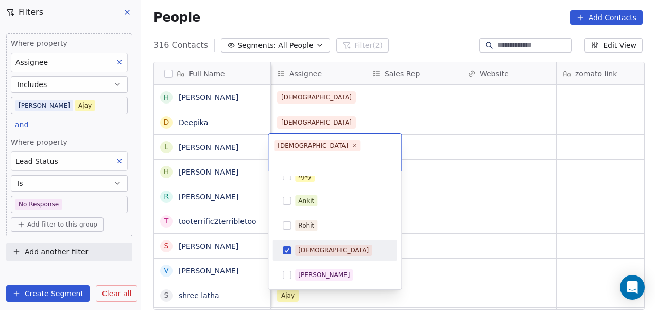
click at [473, 192] on html "On2Cook India Pvt. Ltd. Contacts People Marketing Workflows Campaigns Metrics &…" at bounding box center [327, 155] width 655 height 310
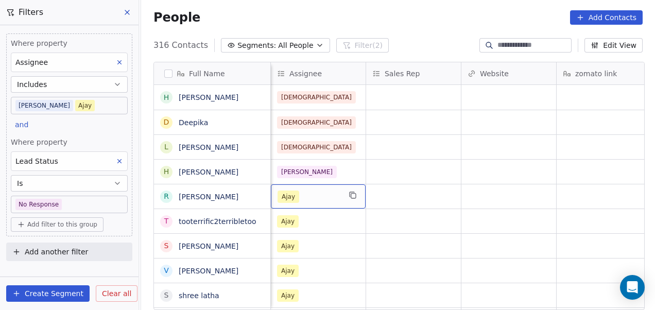
click at [339, 191] on div "Ajay" at bounding box center [318, 196] width 95 height 24
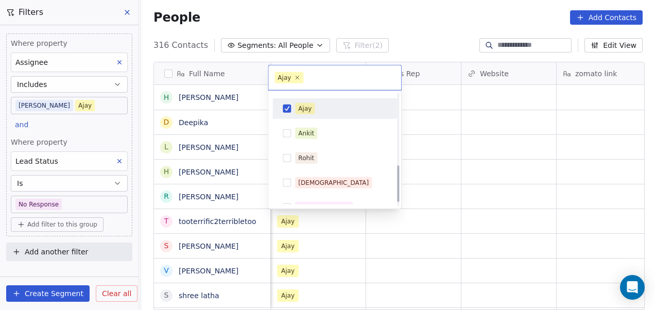
click at [338, 112] on div "Ajay" at bounding box center [341, 108] width 92 height 11
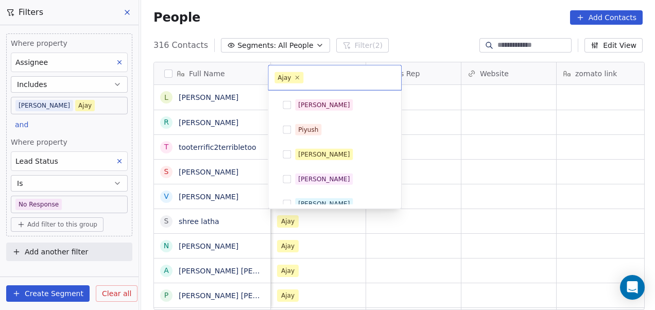
scroll to position [133, 0]
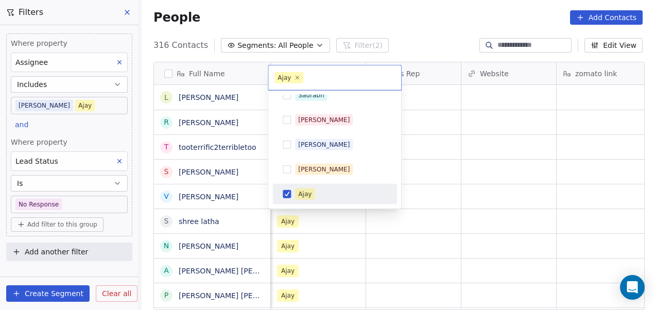
click at [335, 192] on div "Ajay" at bounding box center [341, 194] width 92 height 11
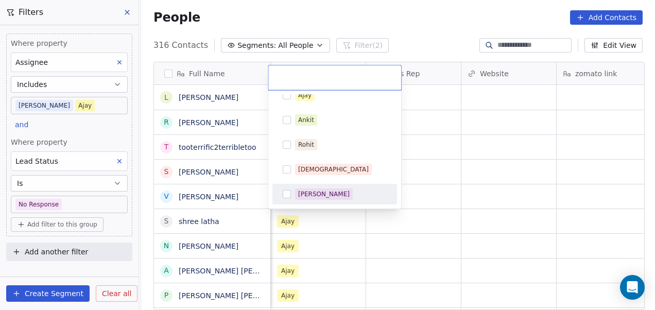
click at [303, 191] on div "[PERSON_NAME]" at bounding box center [324, 194] width 52 height 9
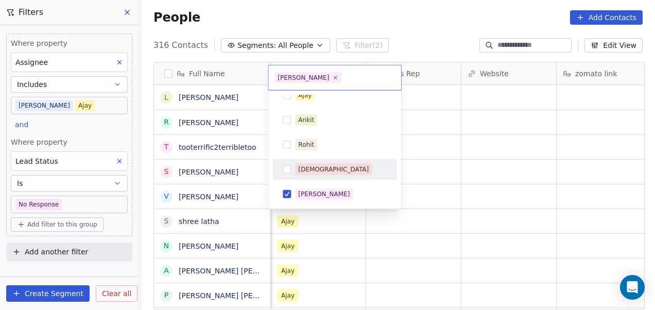
click at [462, 184] on html "On2Cook India Pvt. Ltd. Contacts People Marketing Workflows Campaigns Metrics &…" at bounding box center [327, 155] width 655 height 310
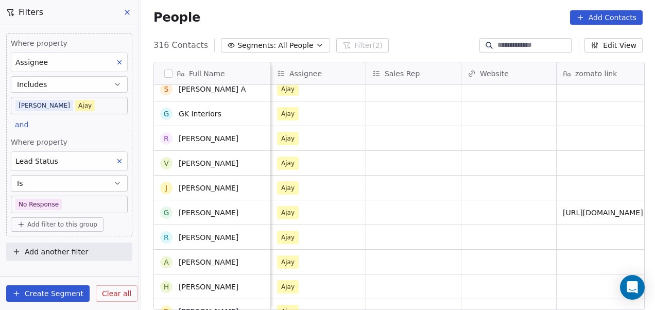
scroll to position [1112, 0]
